Goal: Task Accomplishment & Management: Manage account settings

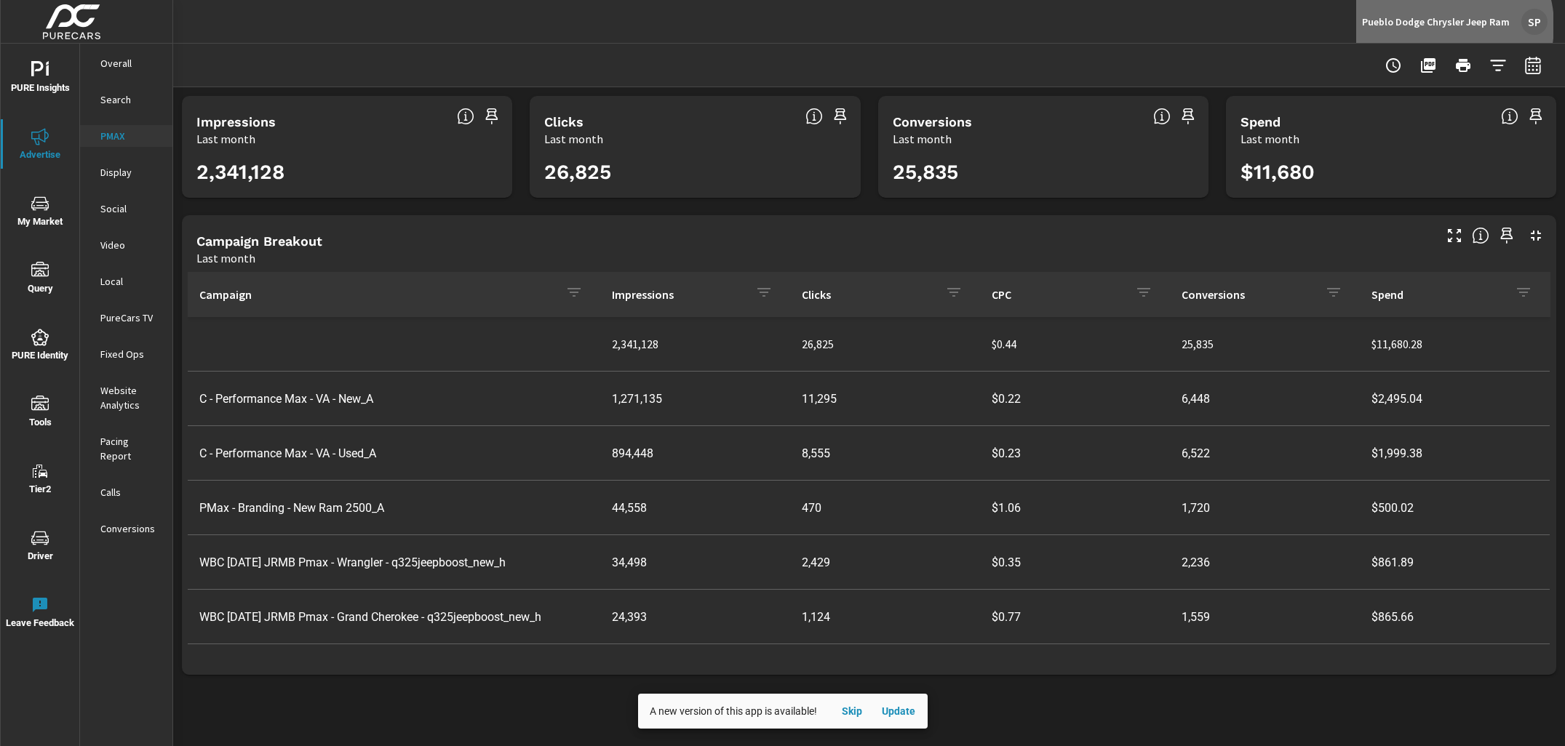
click at [1443, 25] on p "Pueblo Dodge Chrysler Jeep Ram" at bounding box center [1436, 21] width 148 height 13
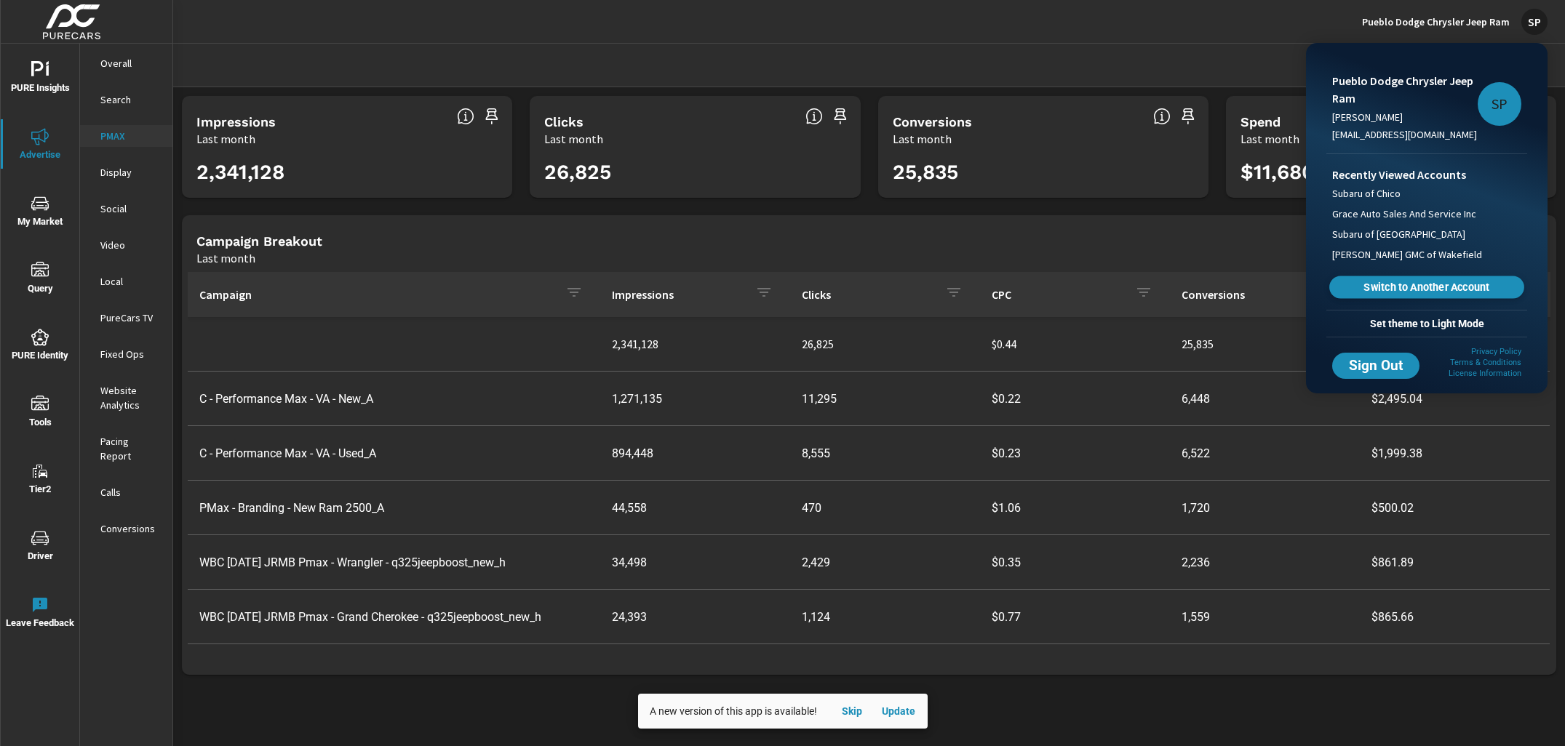
click at [1406, 291] on span "Switch to Another Account" at bounding box center [1426, 288] width 178 height 14
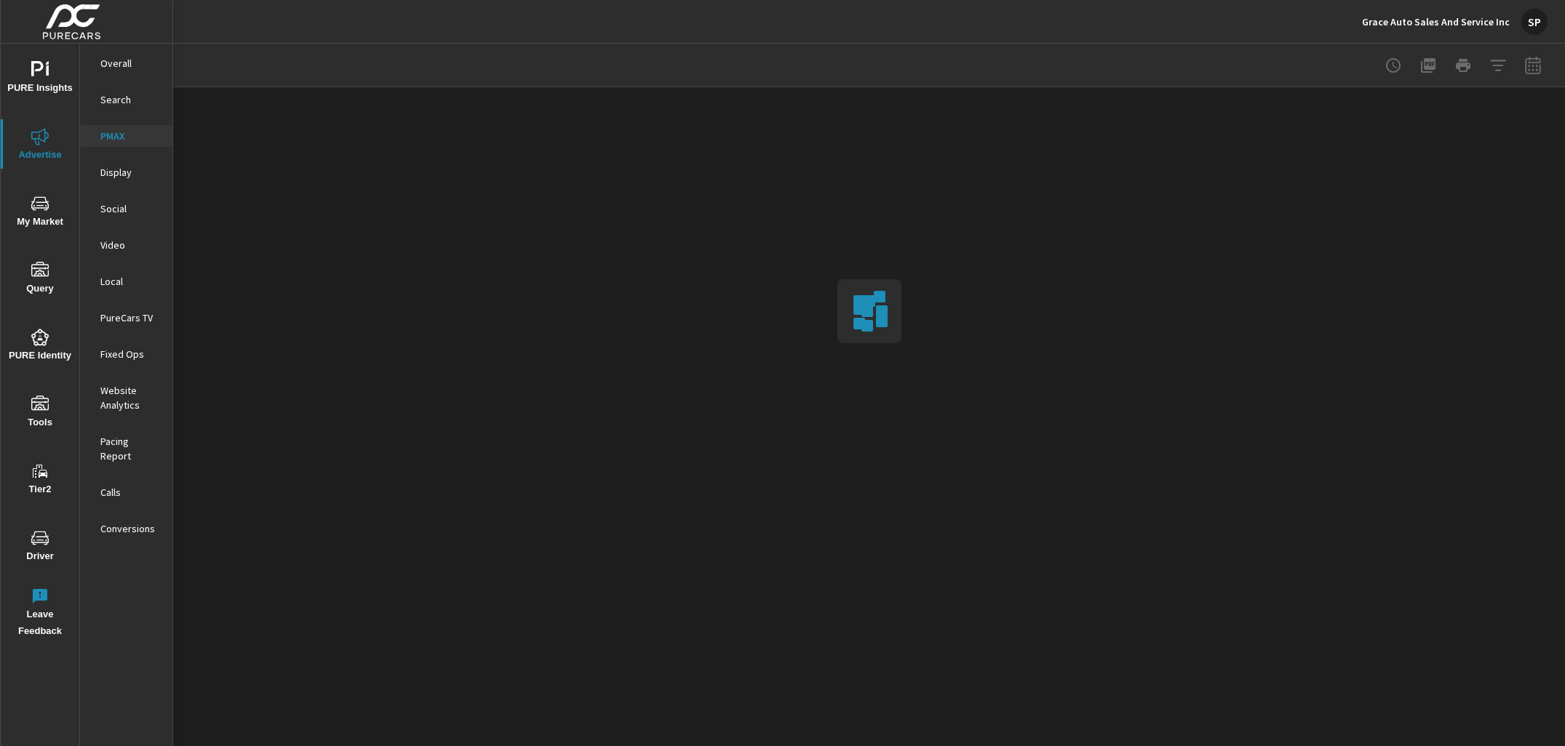
click at [121, 51] on nav "Overall Search PMAX Display Social Video Local PureCars TV Fixed Ops Website An…" at bounding box center [126, 302] width 92 height 517
click at [119, 63] on p "Overall" at bounding box center [130, 63] width 60 height 15
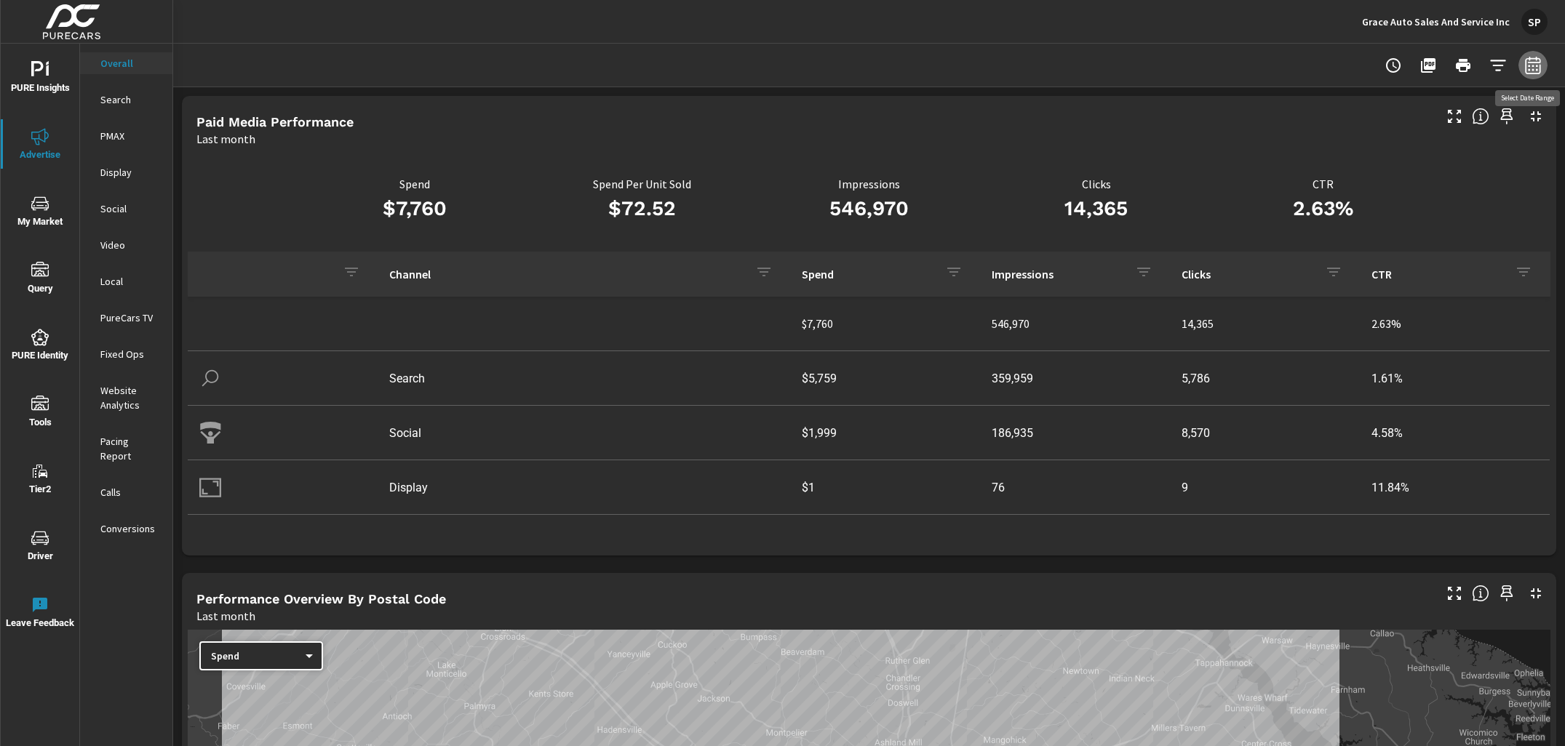
click at [1543, 71] on button "button" at bounding box center [1532, 65] width 29 height 29
click at [1408, 119] on select "Custom Yesterday Last week Last 7 days Last 14 days Last 30 days Last 45 days L…" at bounding box center [1416, 126] width 145 height 29
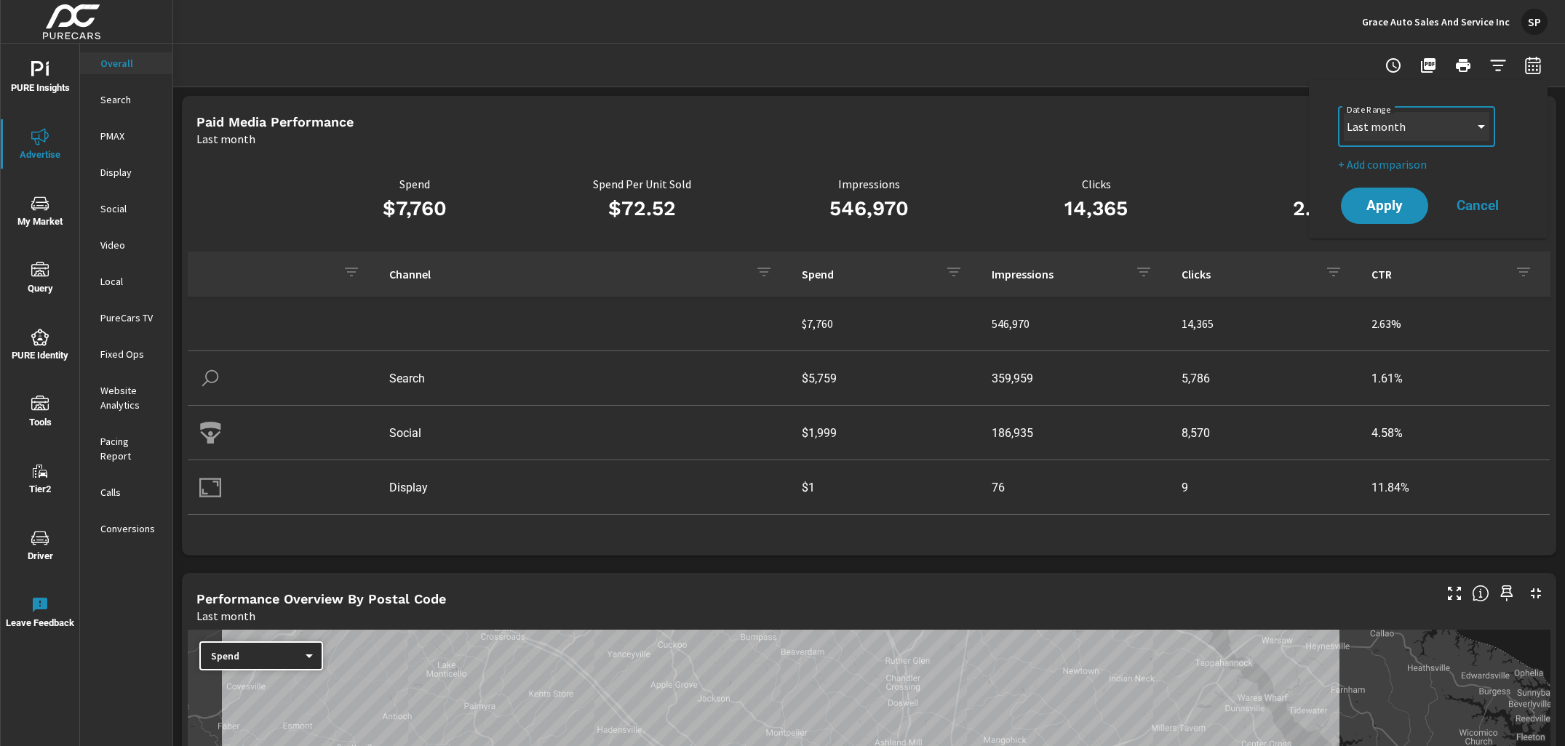
select select "Last 30 days"
click at [1389, 162] on p "+ Add comparison" at bounding box center [1431, 164] width 186 height 17
select select "Previous period"
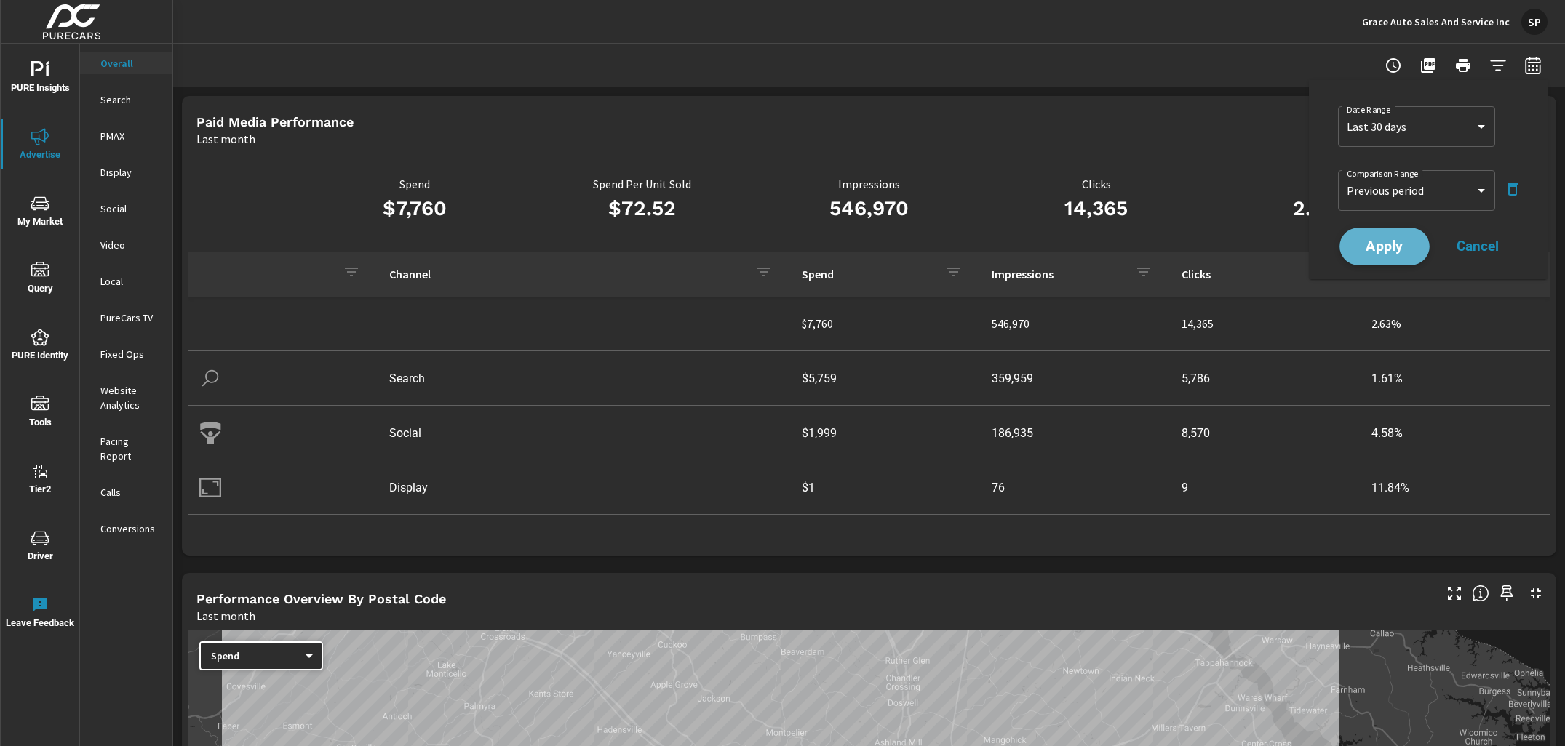
click at [1376, 247] on span "Apply" at bounding box center [1385, 247] width 60 height 14
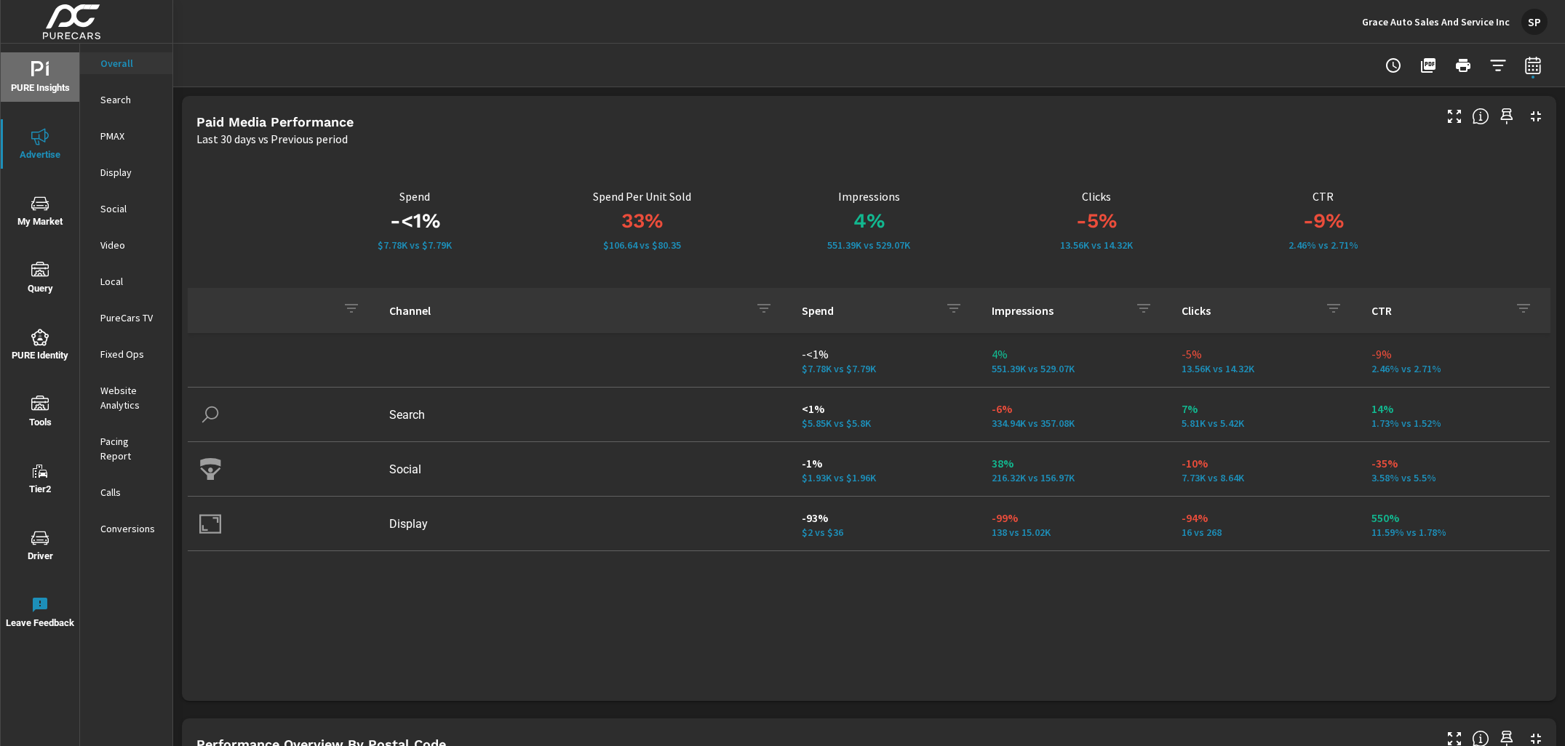
click at [41, 76] on icon "nav menu" at bounding box center [39, 69] width 17 height 17
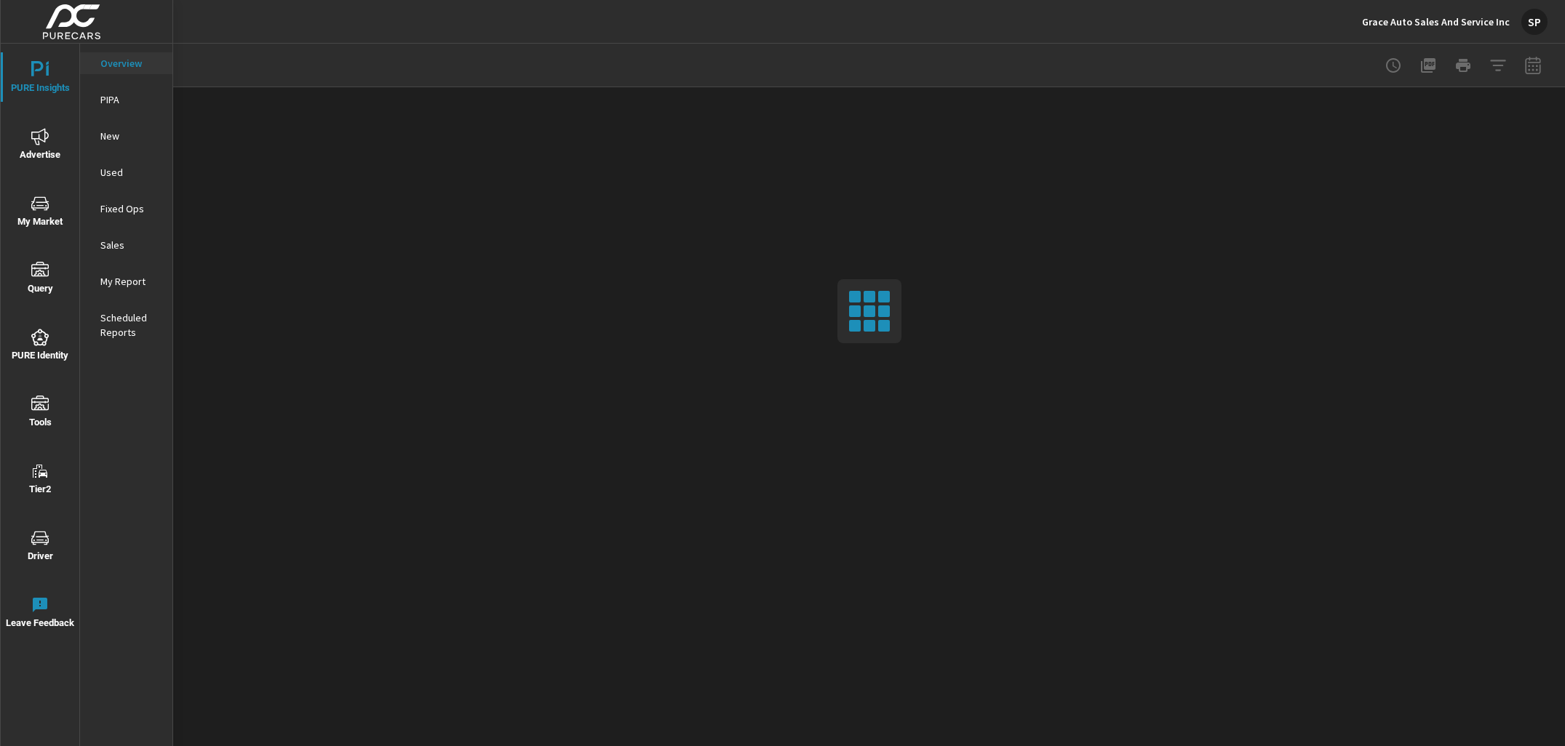
click at [126, 280] on p "My Report" at bounding box center [130, 281] width 60 height 15
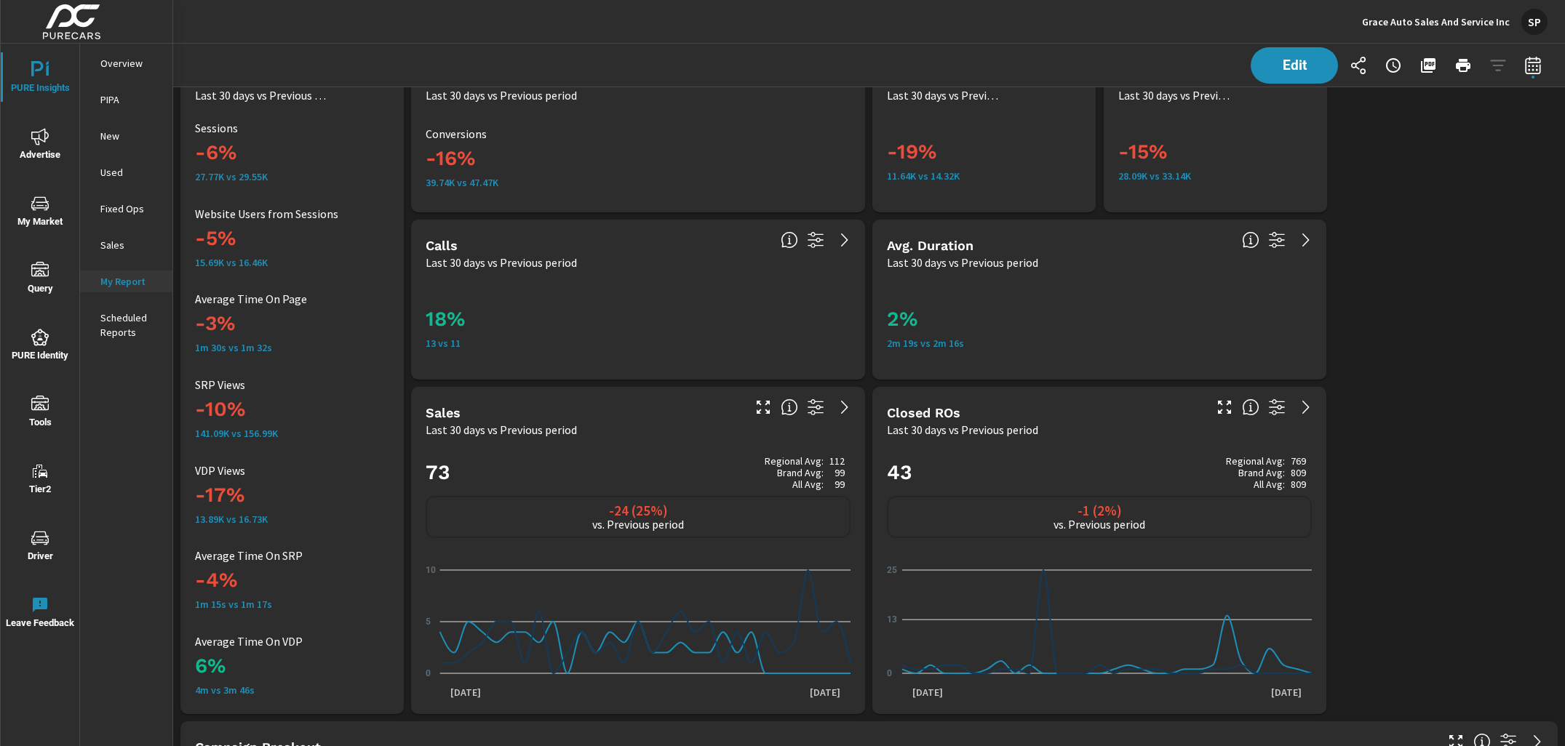
scroll to position [712, 0]
click at [1292, 58] on span "Edit" at bounding box center [1294, 65] width 60 height 14
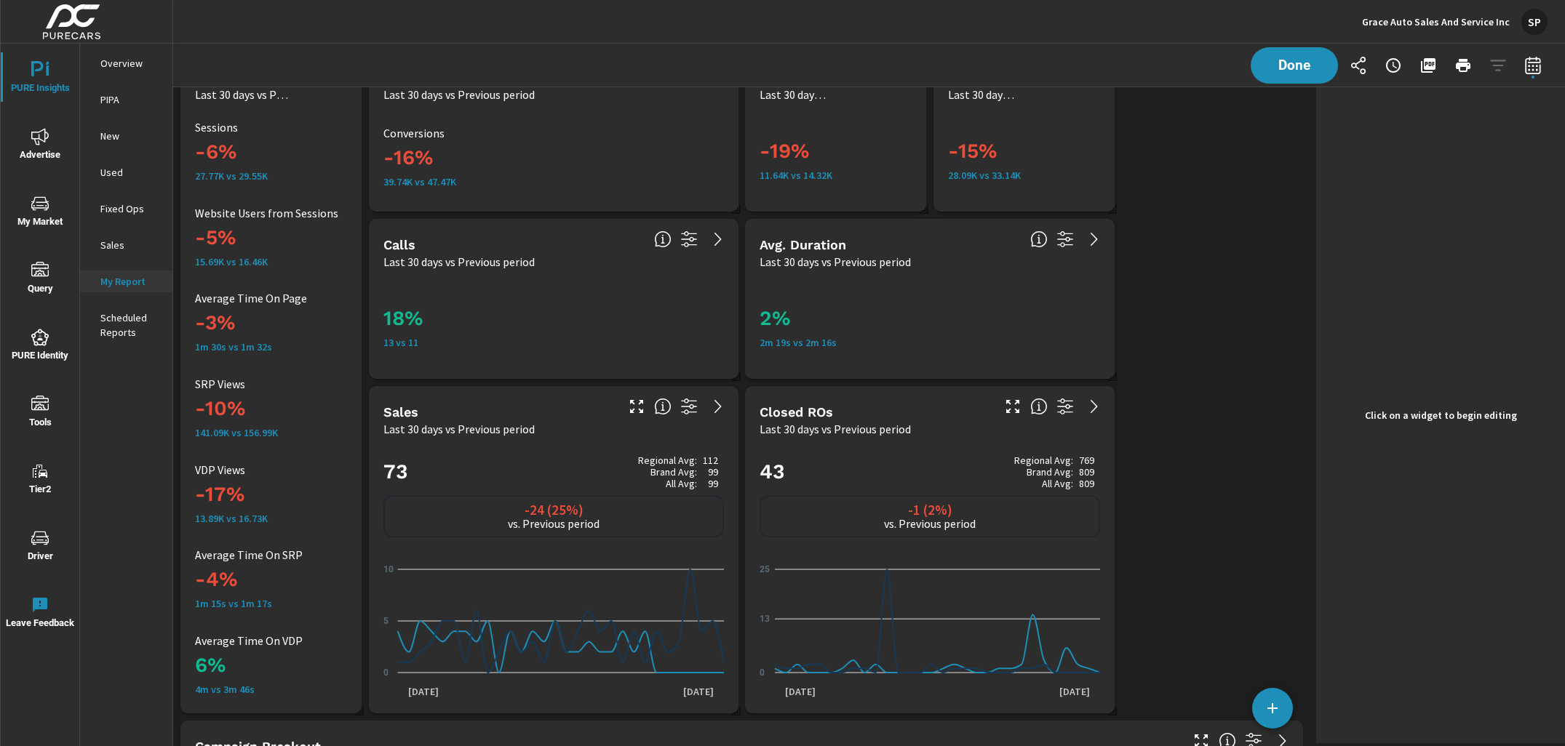
click at [562, 545] on div "73 Regional Avg: 112 Brand Avg: 99 All Avg: 99 -24 (25%) vs. Previous period 0 …" at bounding box center [554, 575] width 358 height 265
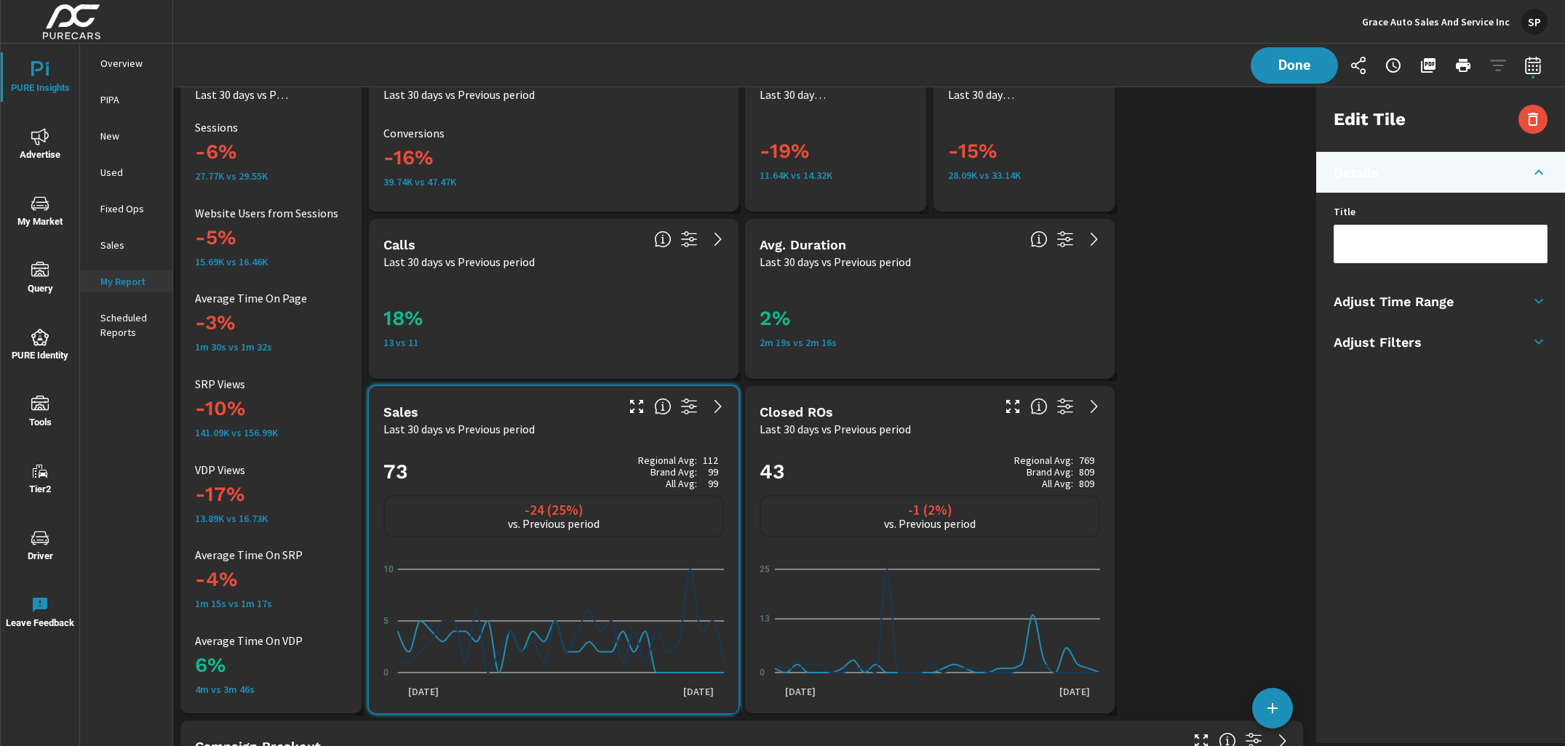
click at [1475, 303] on li "Adjust Time Range" at bounding box center [1440, 301] width 249 height 41
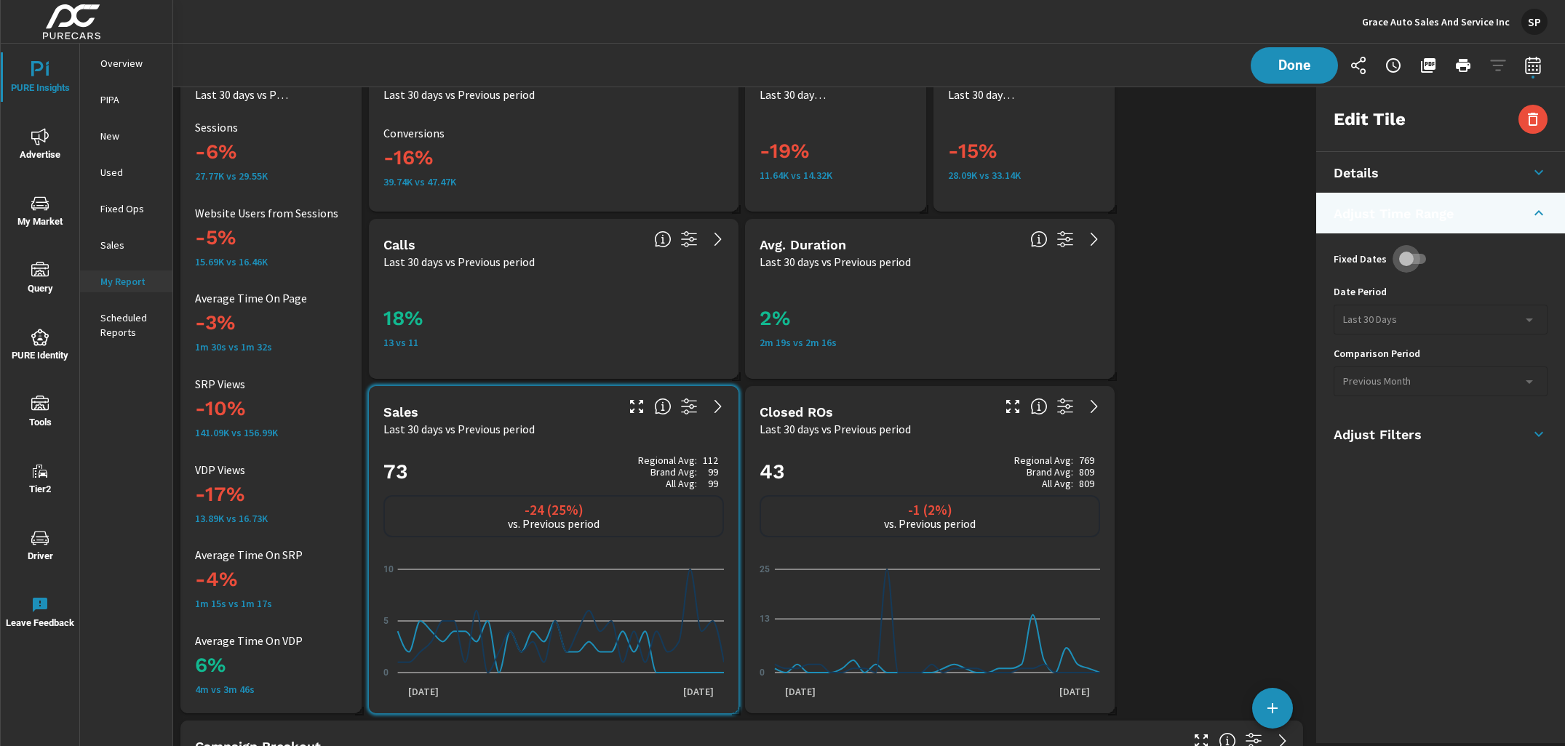
click at [1417, 258] on input "checkbox" at bounding box center [1406, 259] width 83 height 28
checkbox input "true"
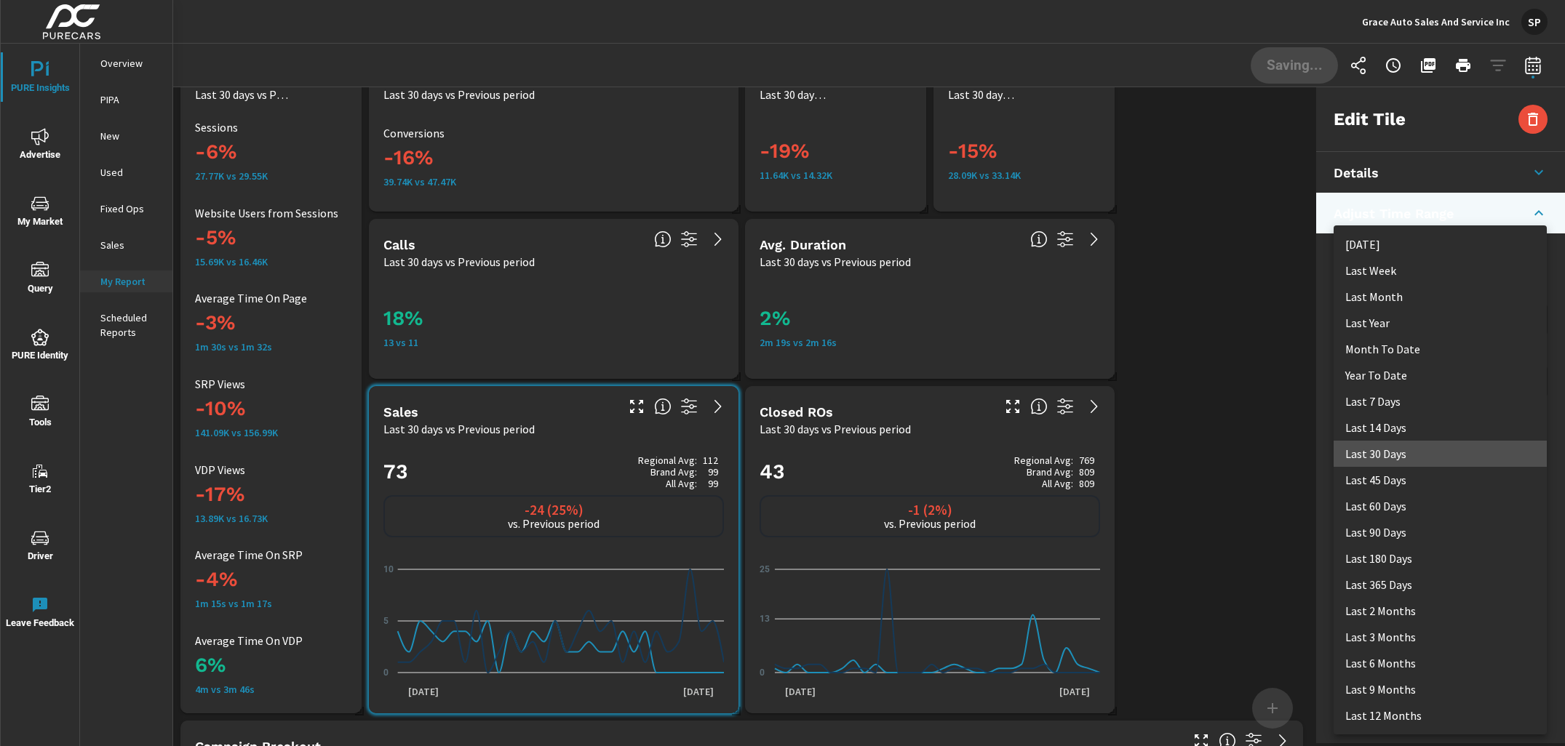
click at [1423, 316] on body "PURE Insights Advertise My Market Query PURE Identity Tools Tier2 Driver Leave …" at bounding box center [782, 373] width 1565 height 746
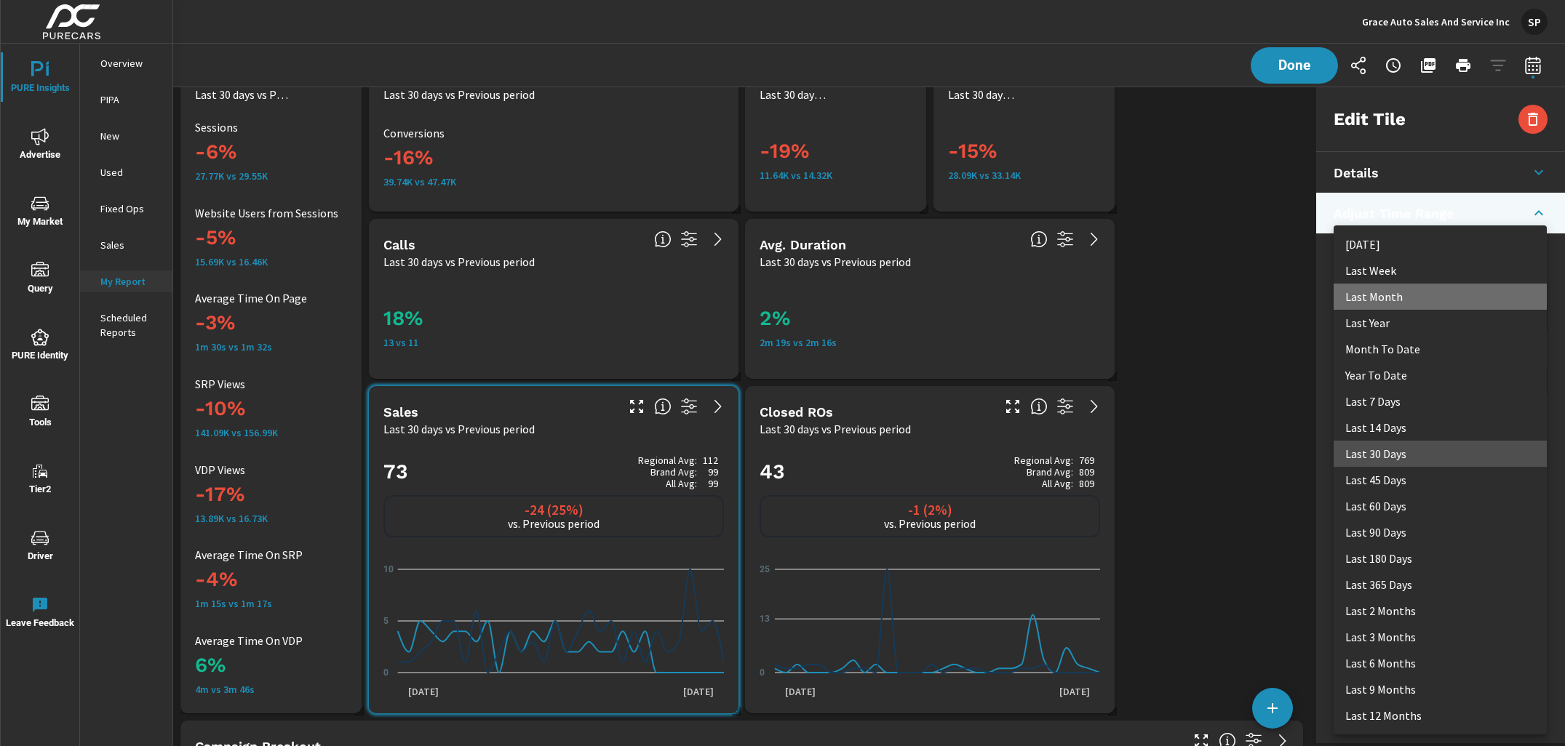
click at [1392, 292] on li "Last Month" at bounding box center [1439, 297] width 213 height 26
type input "lastMonth"
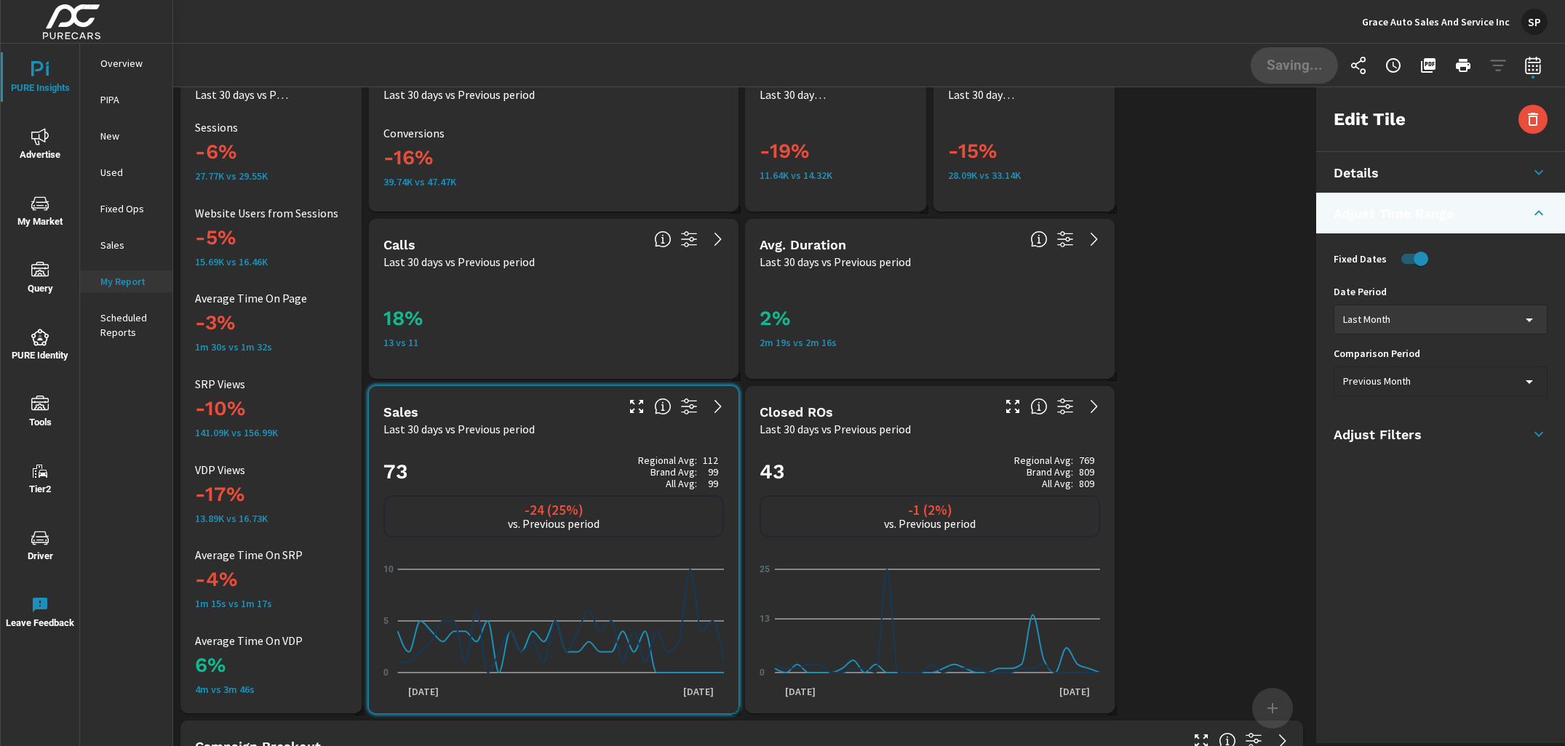
scroll to position [0, 0]
click at [934, 471] on h2 "43 Regional Avg: 769 Brand Avg: 809 All Avg: 809" at bounding box center [929, 472] width 340 height 35
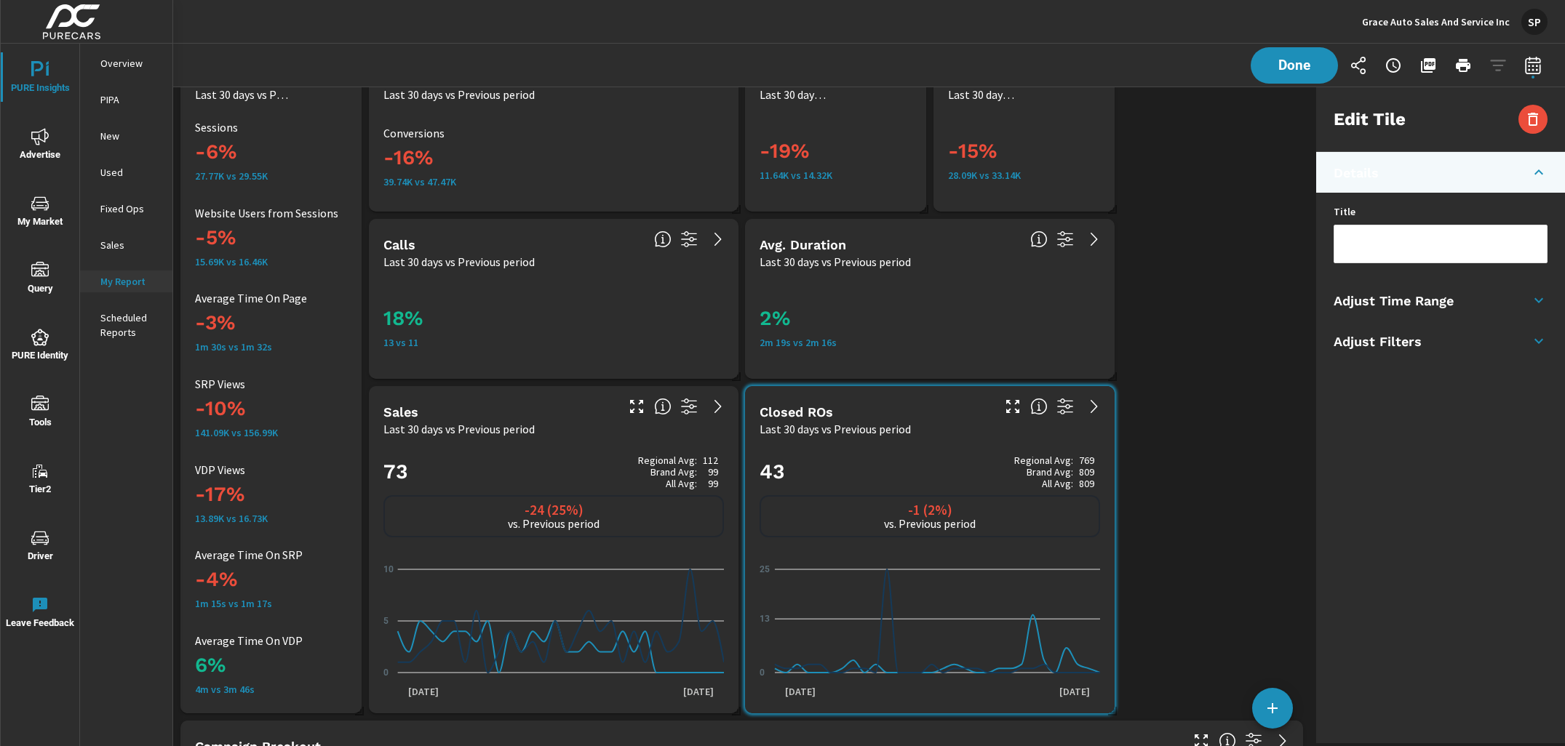
checkbox input "false"
type input "last30Days"
click at [1423, 304] on h5 "Adjust Time Range" at bounding box center [1393, 301] width 120 height 17
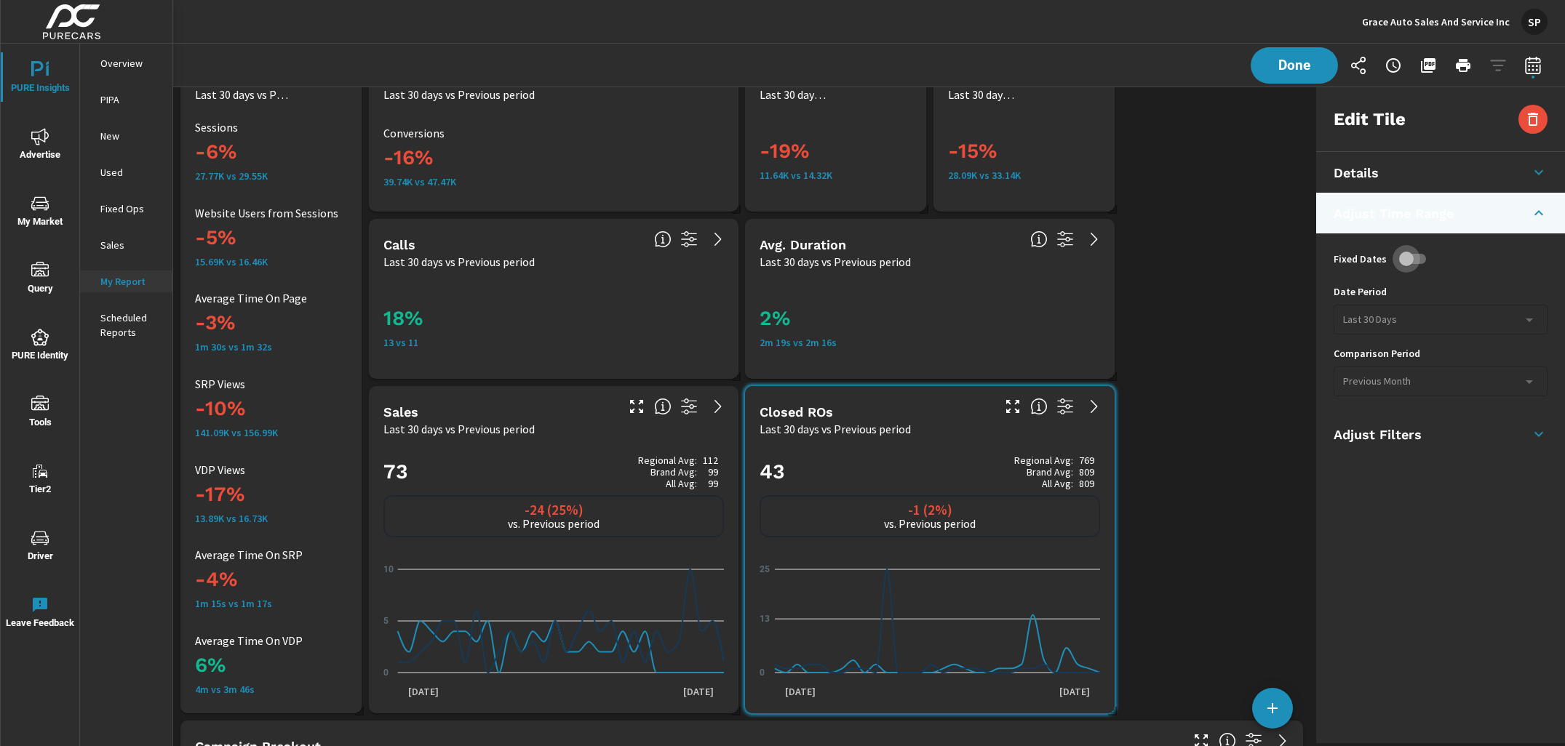
click at [1421, 264] on input "checkbox" at bounding box center [1406, 259] width 83 height 28
checkbox input "true"
click at [1414, 318] on body "PURE Insights Advertise My Market Query PURE Identity Tools Tier2 Driver Leave …" at bounding box center [782, 373] width 1565 height 746
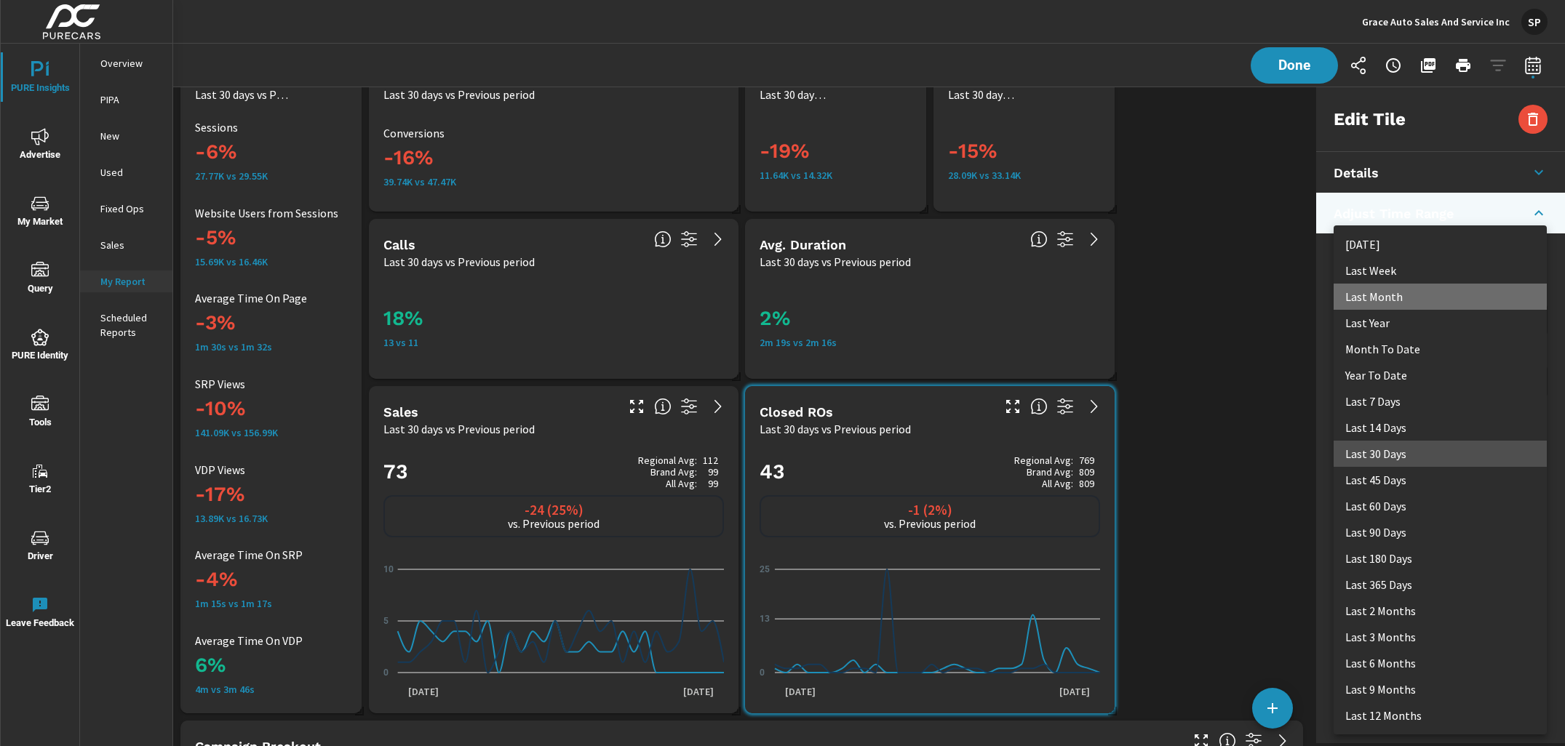
click at [1397, 290] on li "Last Month" at bounding box center [1439, 297] width 213 height 26
type input "lastMonth"
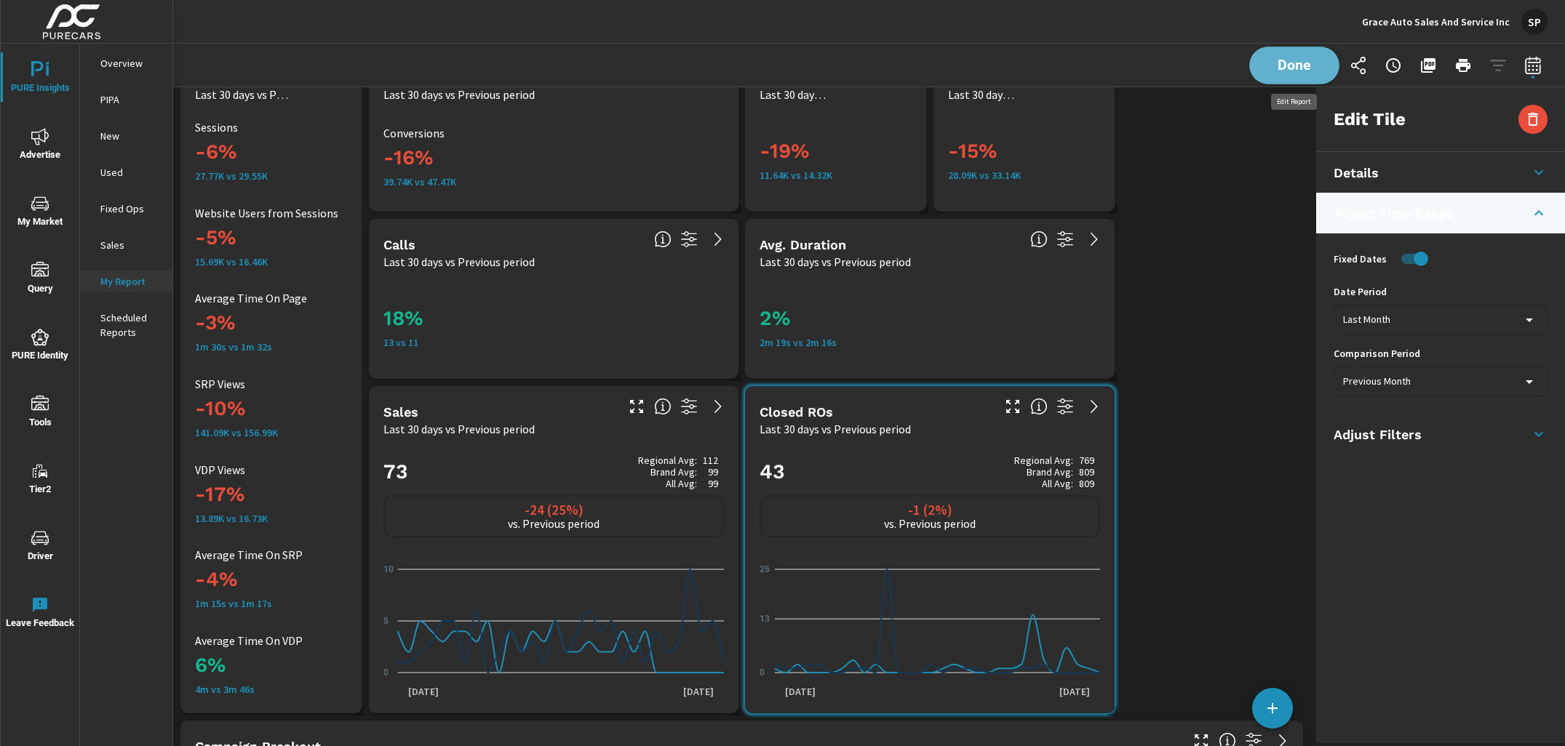
click at [1280, 61] on span "Done" at bounding box center [1294, 65] width 60 height 14
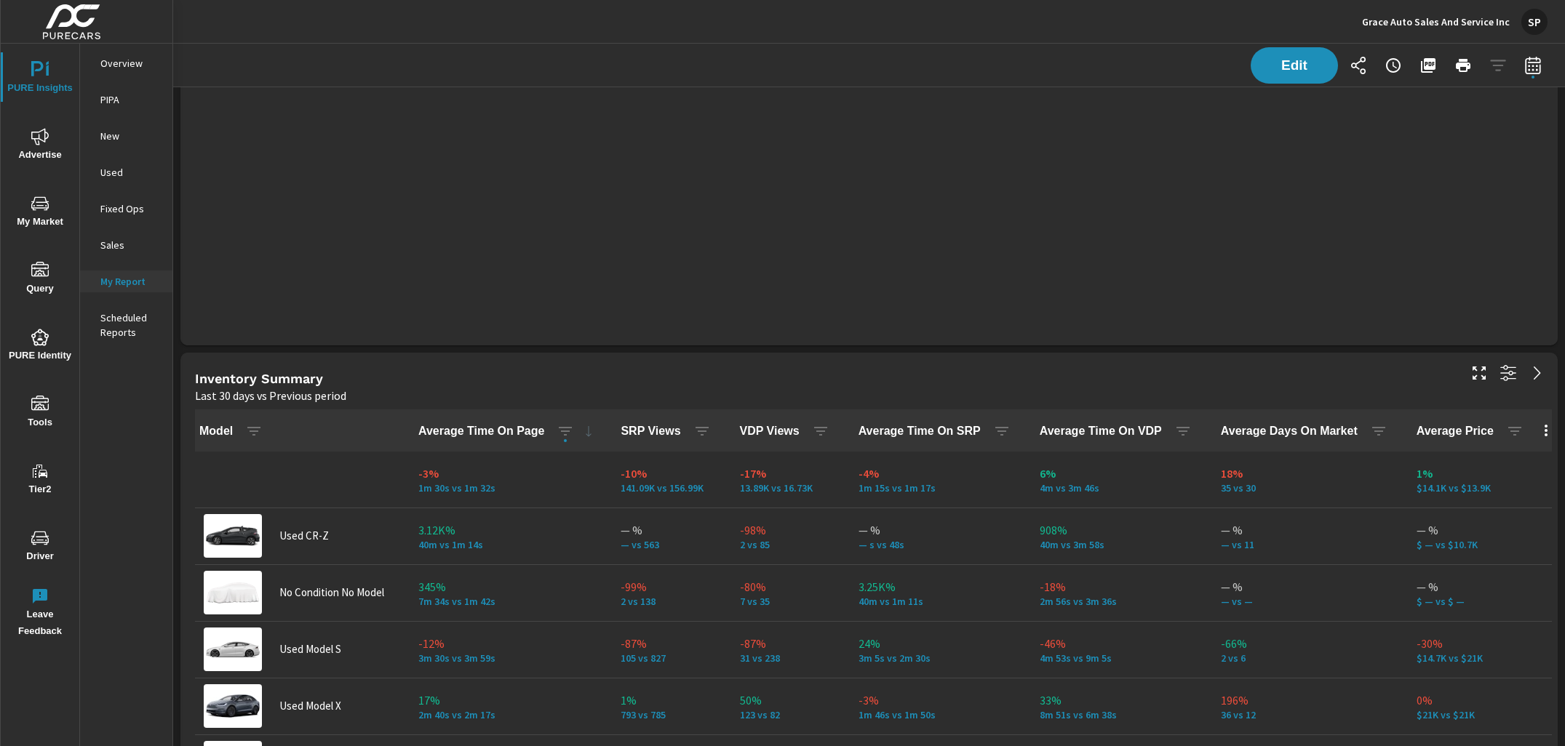
scroll to position [3097, 0]
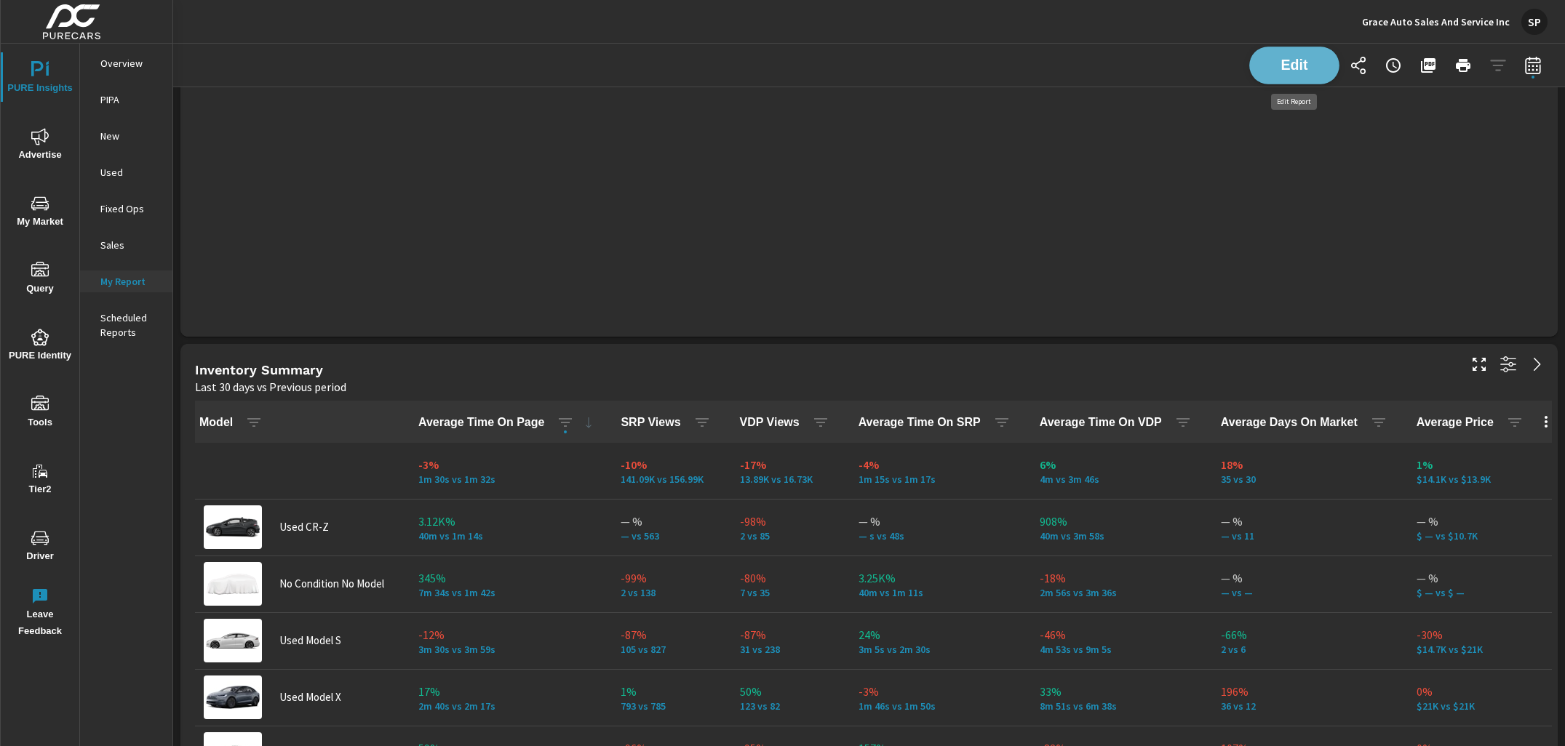
click at [1283, 54] on button "Edit" at bounding box center [1294, 66] width 90 height 38
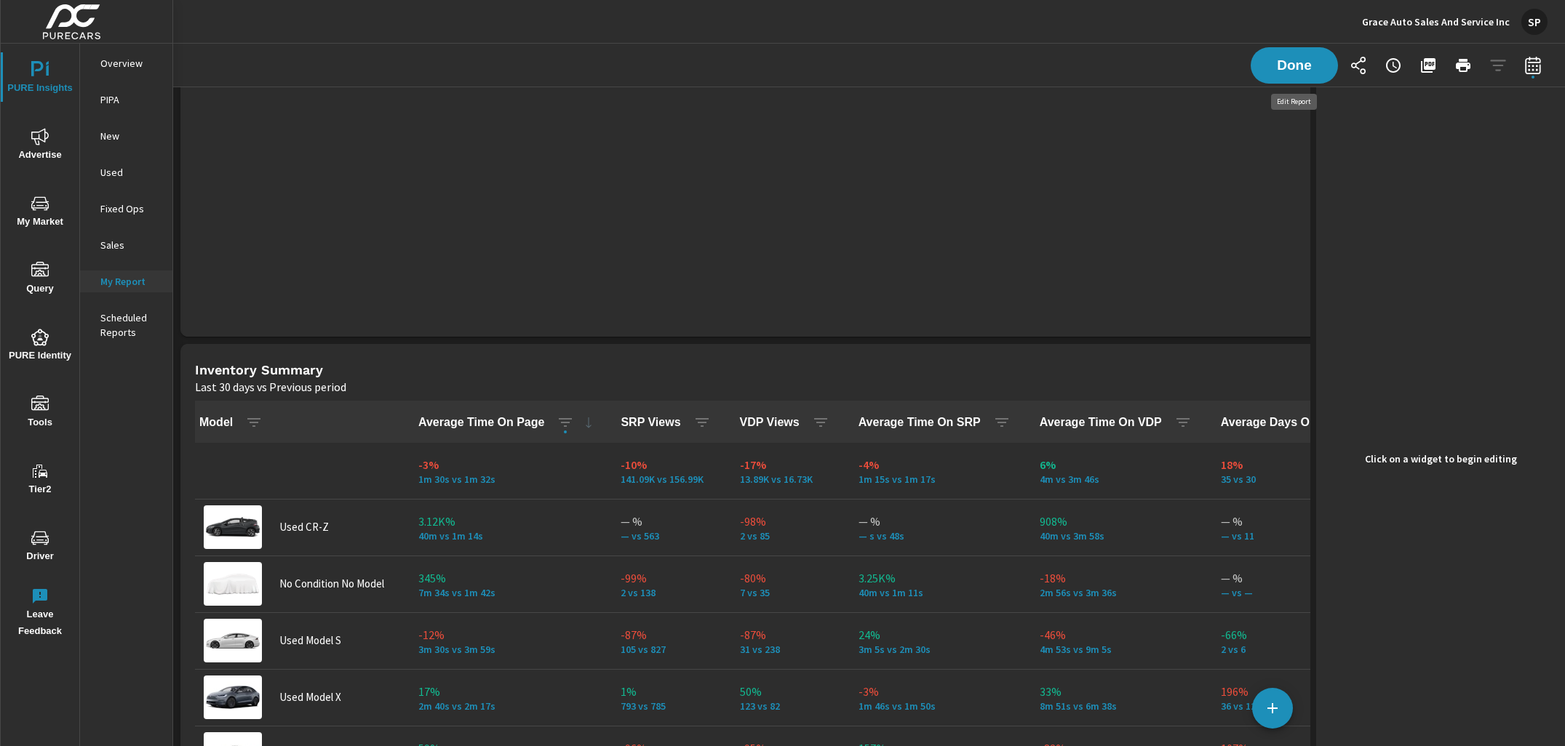
scroll to position [7, 7]
click at [916, 375] on div "Inventory Summary" at bounding box center [698, 370] width 1006 height 17
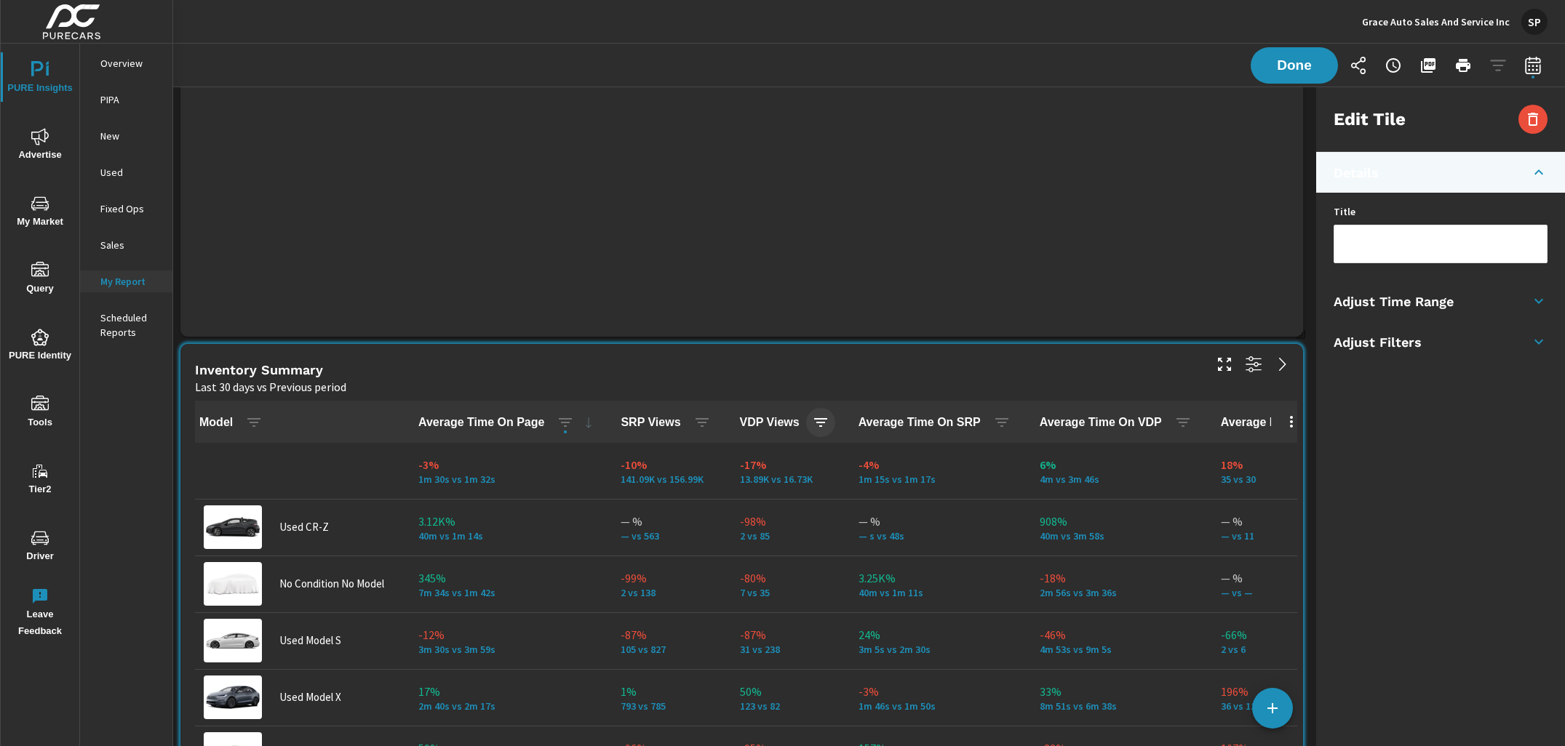
click at [815, 420] on icon "button" at bounding box center [820, 422] width 17 height 17
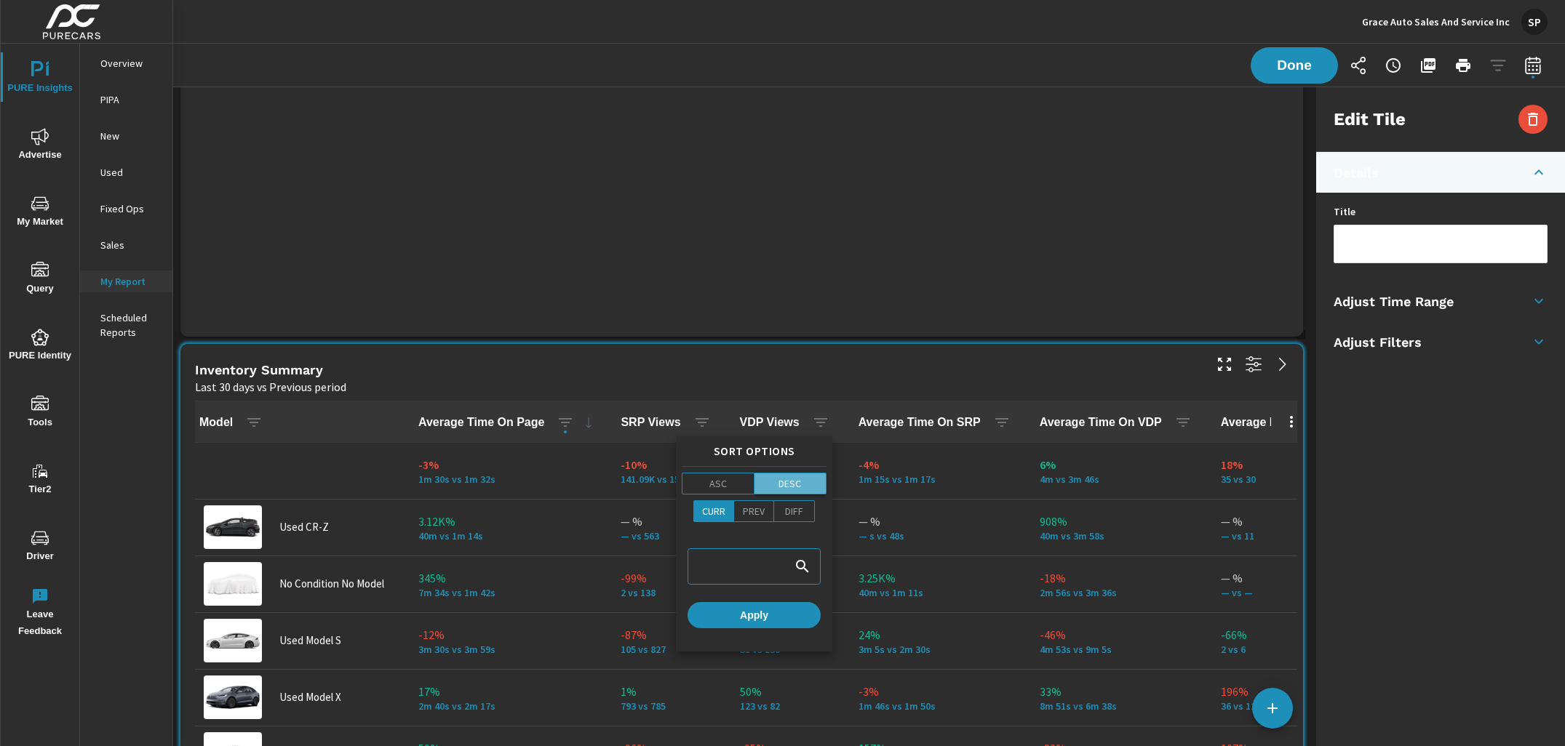
click at [789, 482] on p "DESC" at bounding box center [789, 483] width 23 height 15
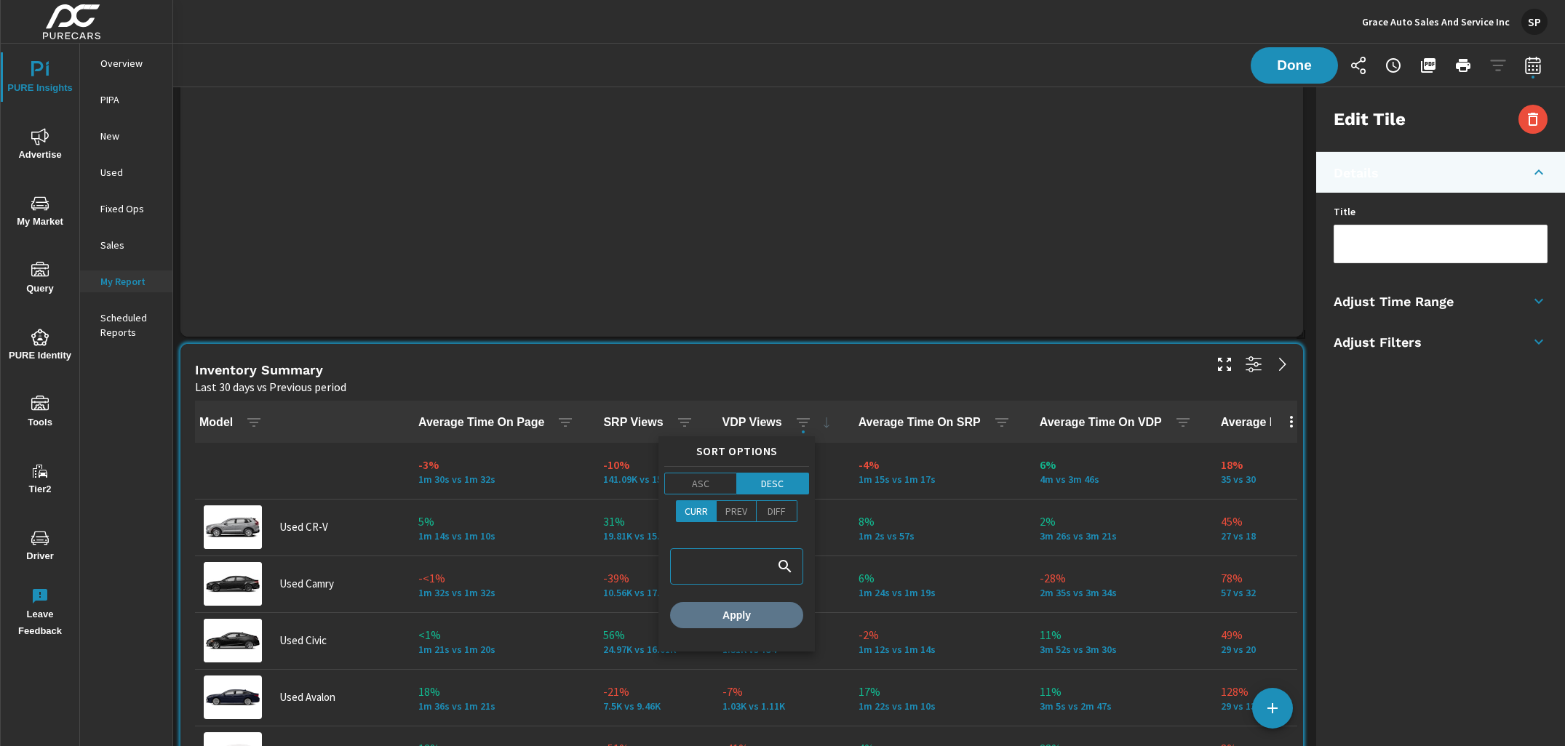
click at [750, 612] on span "Apply" at bounding box center [736, 615] width 121 height 13
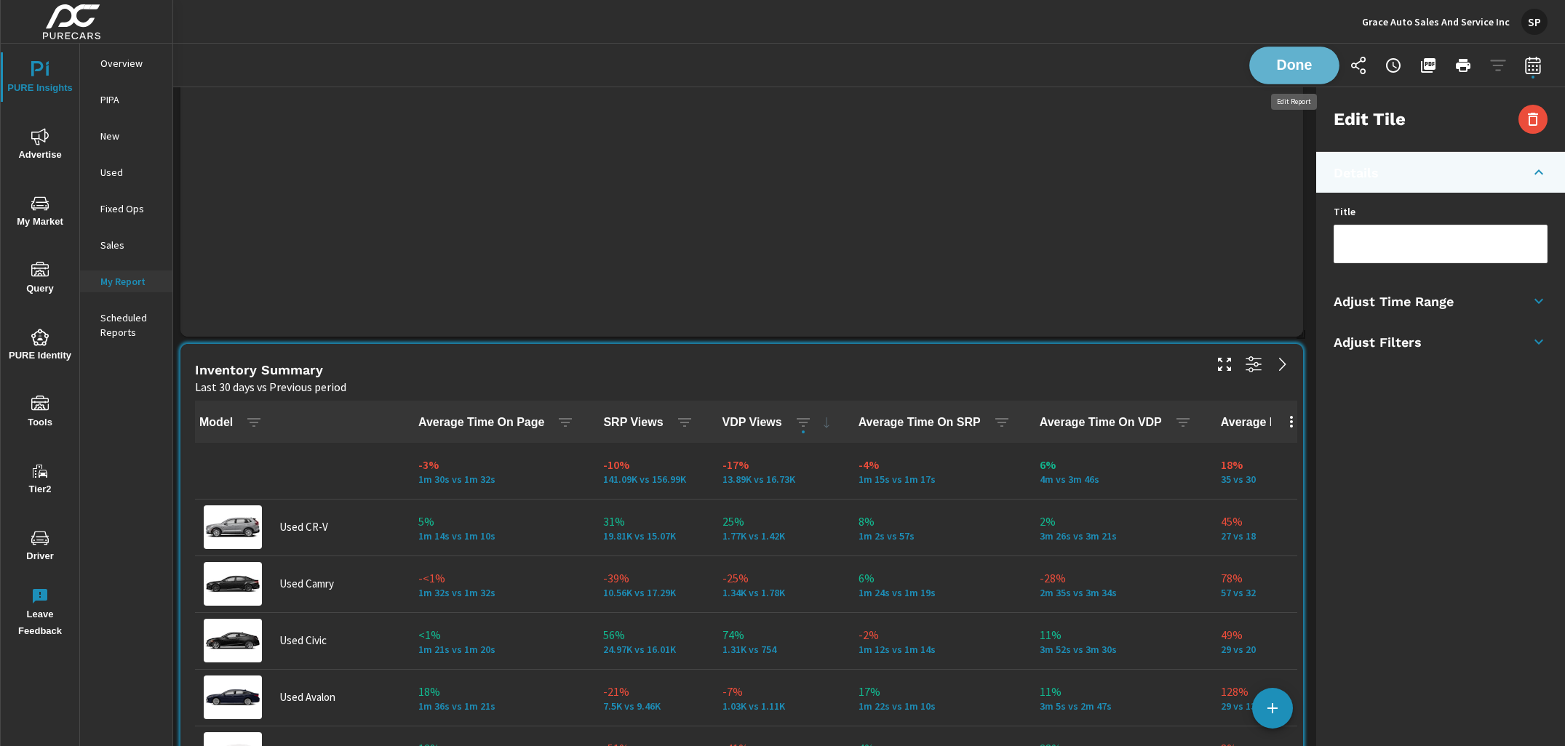
click at [1283, 66] on span "Done" at bounding box center [1294, 65] width 60 height 14
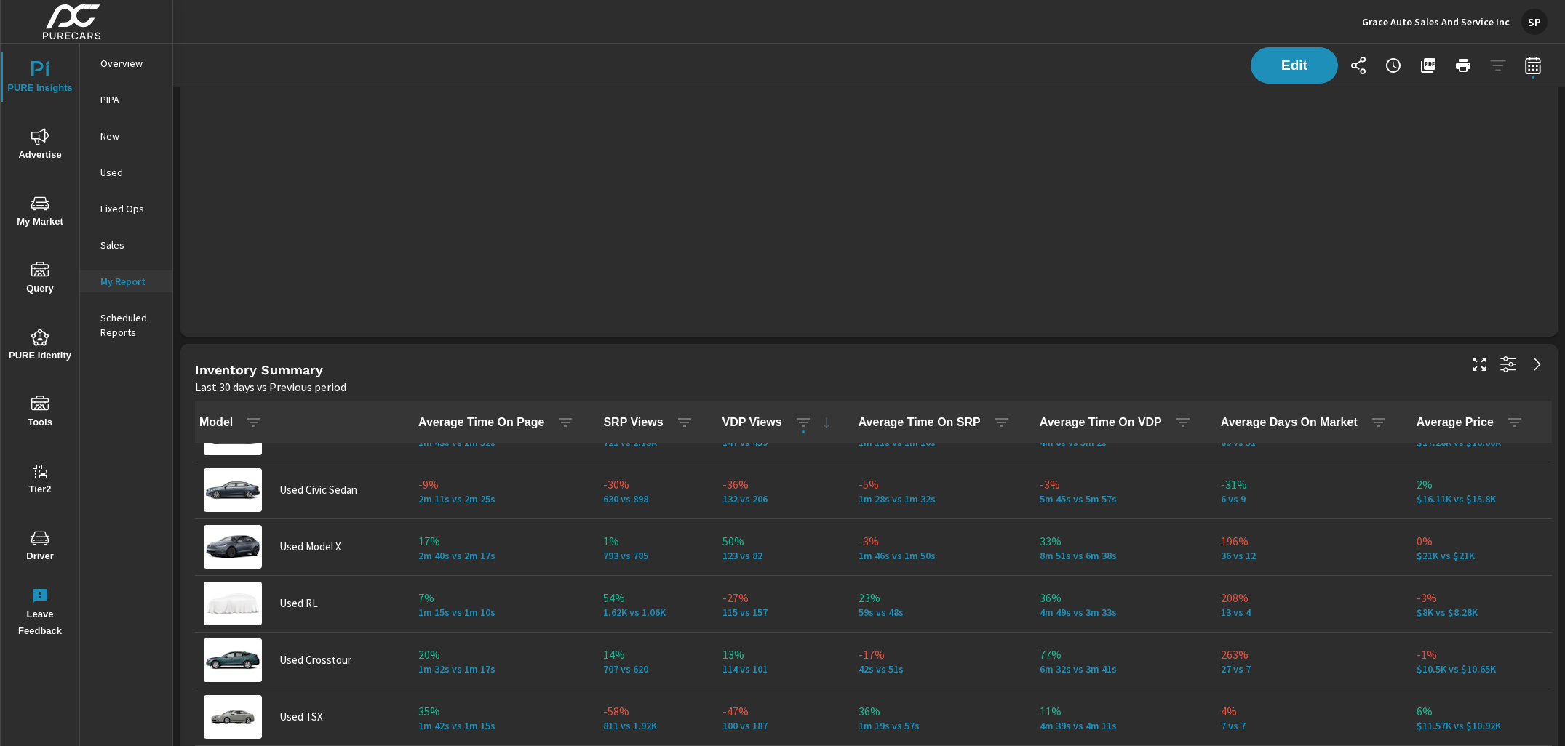
scroll to position [2813, 0]
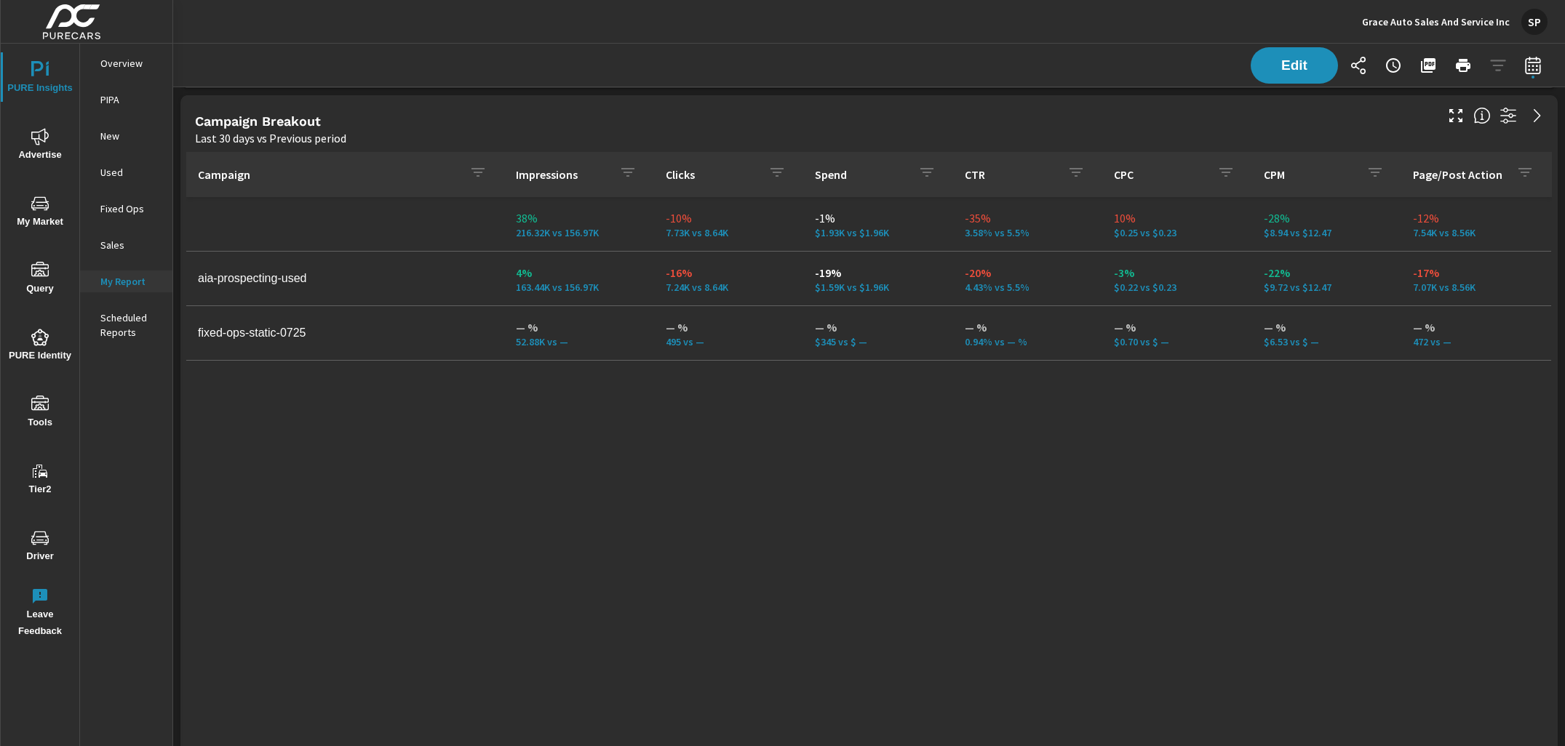
scroll to position [4367, 0]
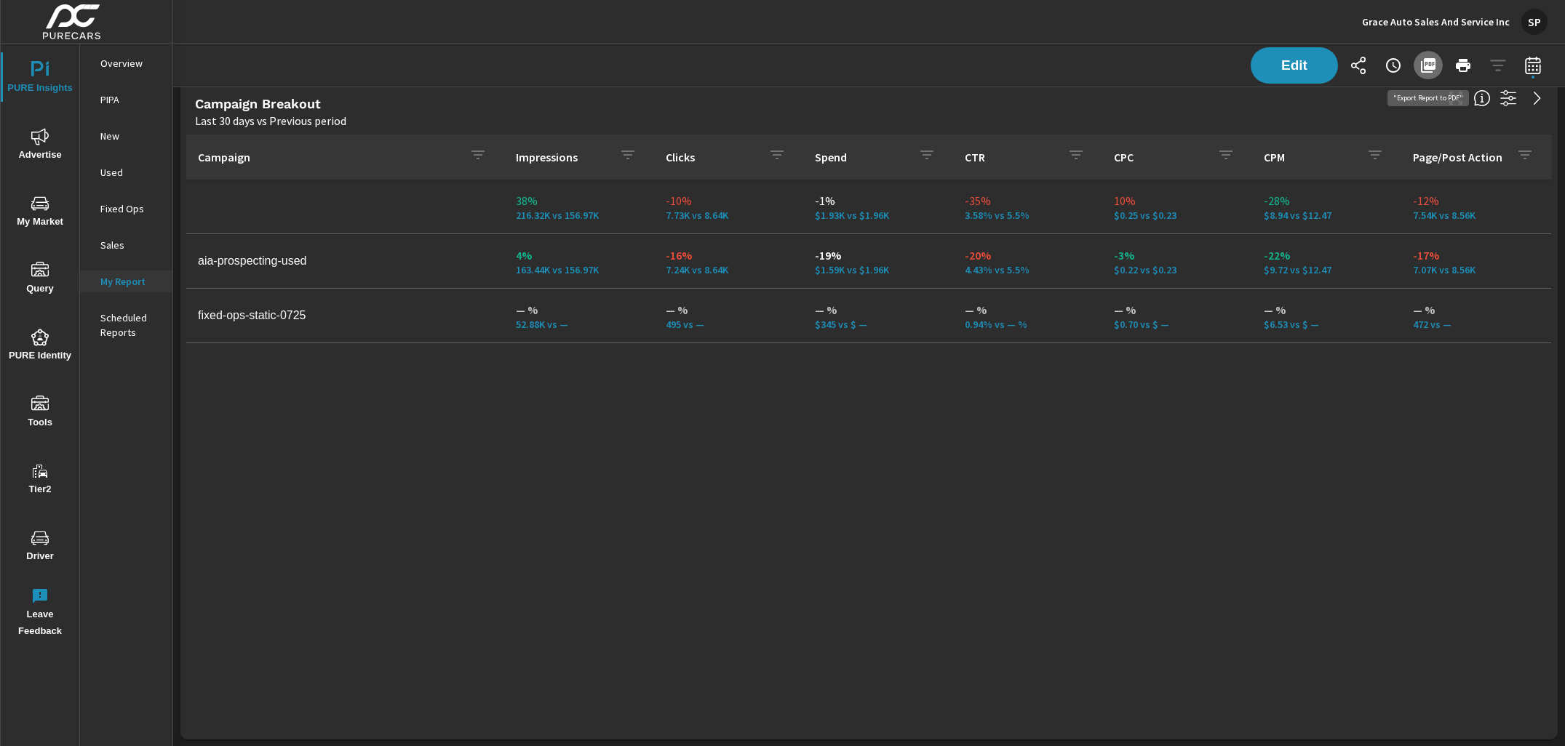
click at [1425, 70] on icon "button" at bounding box center [1427, 65] width 17 height 17
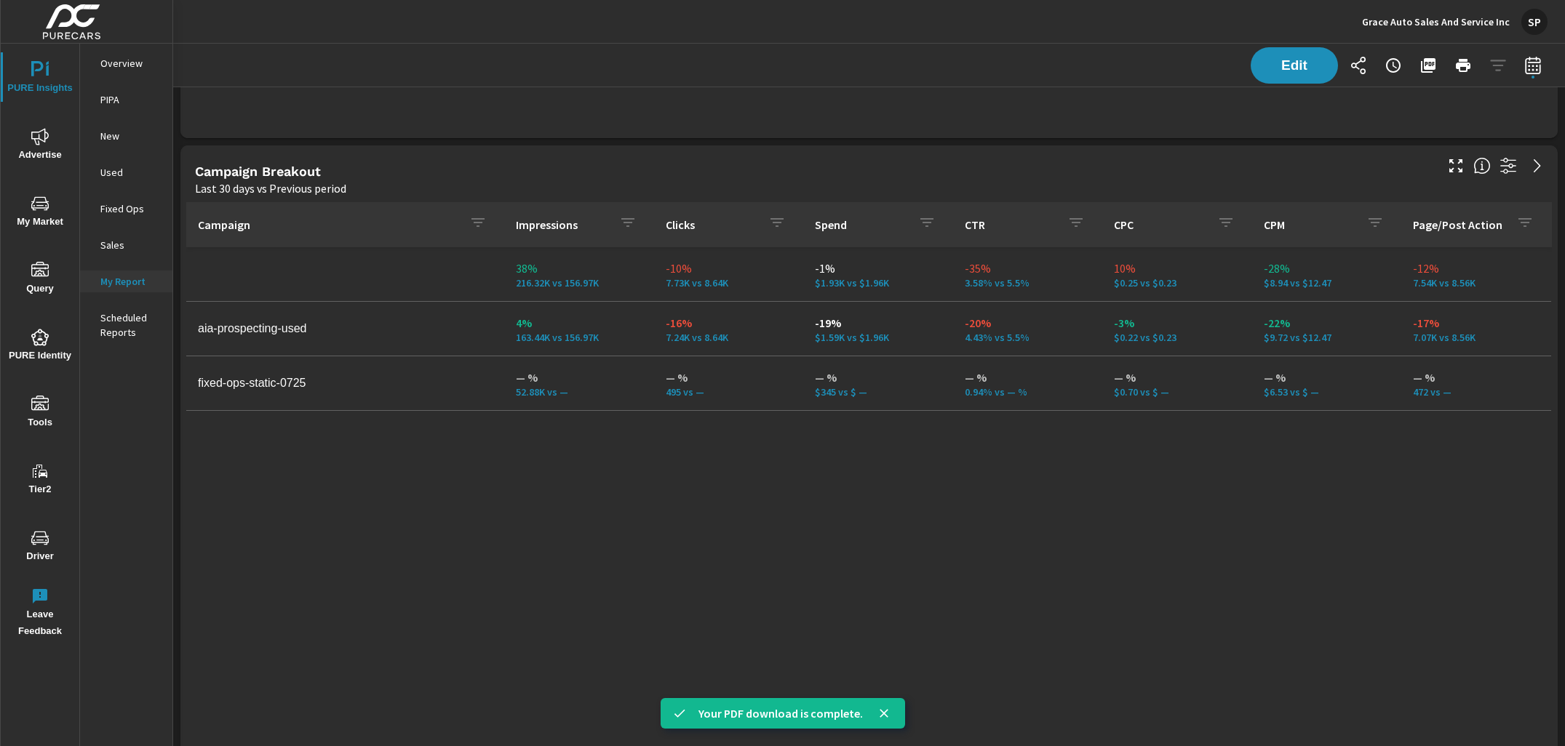
scroll to position [4246, 0]
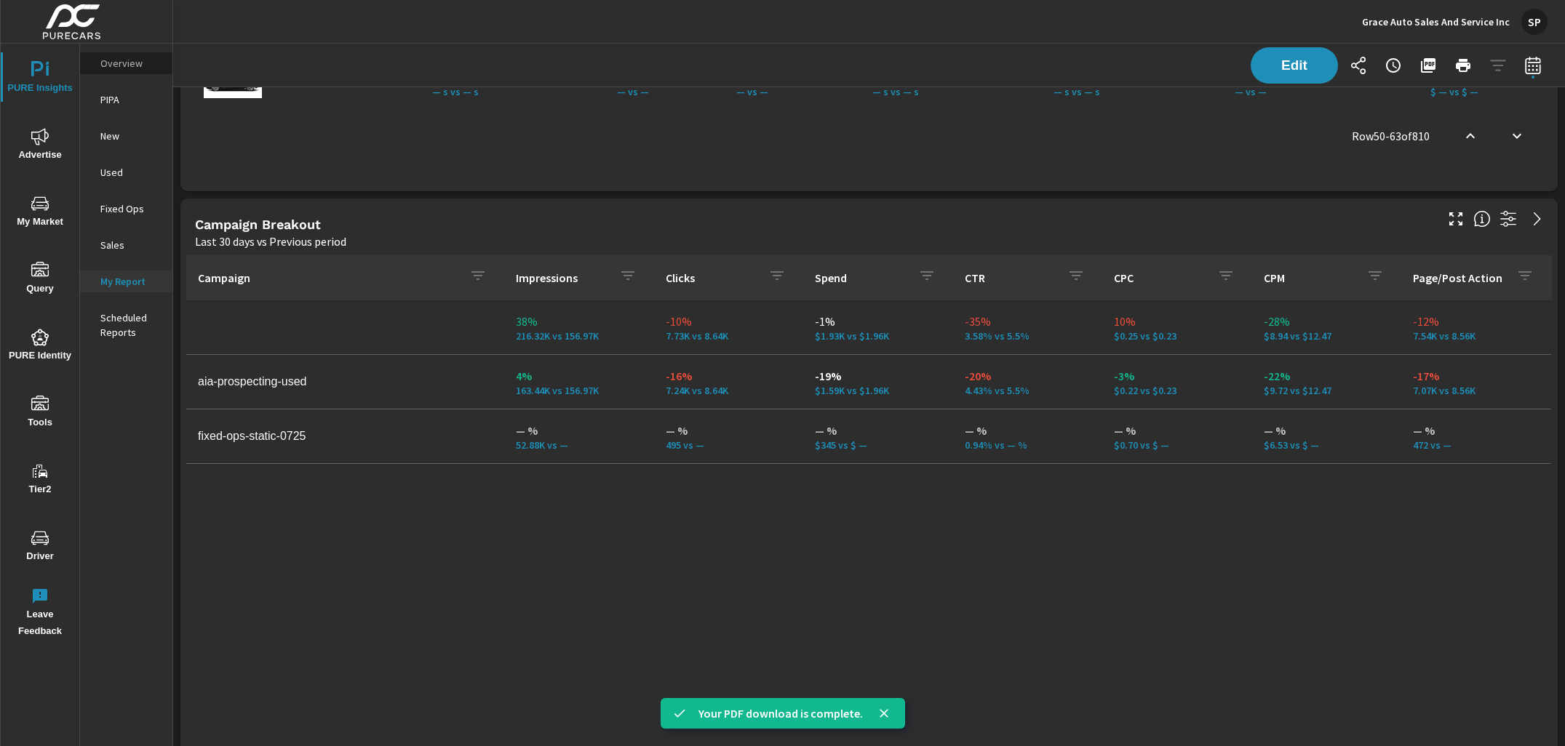
click at [120, 61] on p "Overview" at bounding box center [130, 63] width 60 height 15
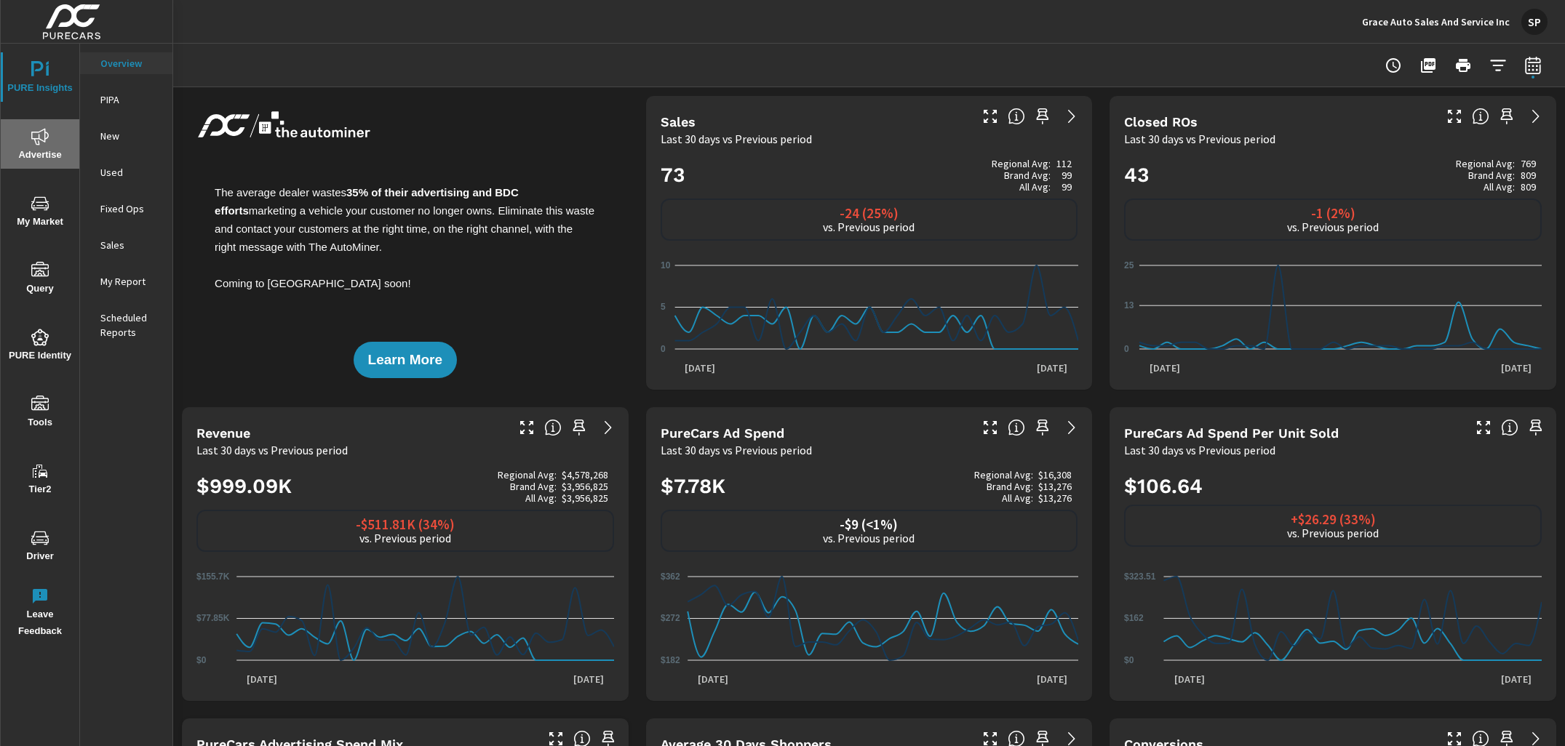
click at [42, 141] on icon "nav menu" at bounding box center [39, 136] width 17 height 17
